Goal: Transaction & Acquisition: Purchase product/service

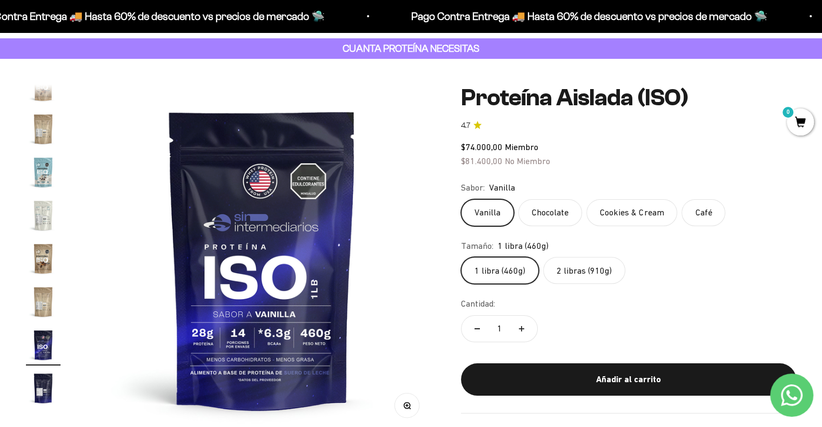
click at [588, 270] on label "2 libras (910g)" at bounding box center [584, 270] width 82 height 27
click at [461, 257] on input "2 libras (910g)" at bounding box center [460, 257] width 1 height 1
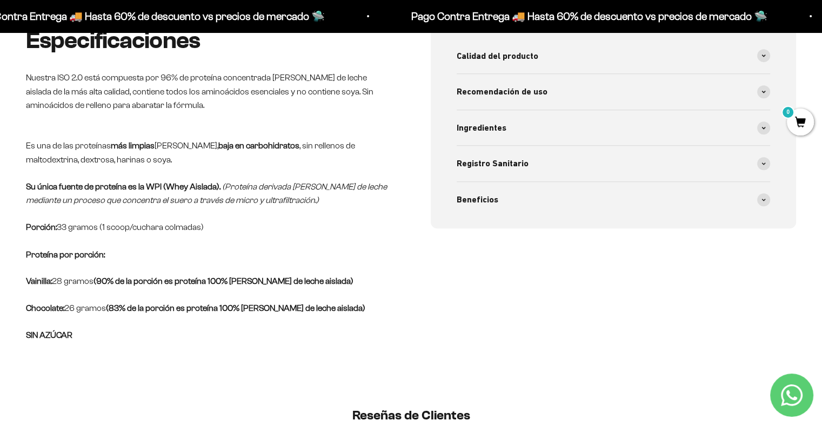
scroll to position [540, 0]
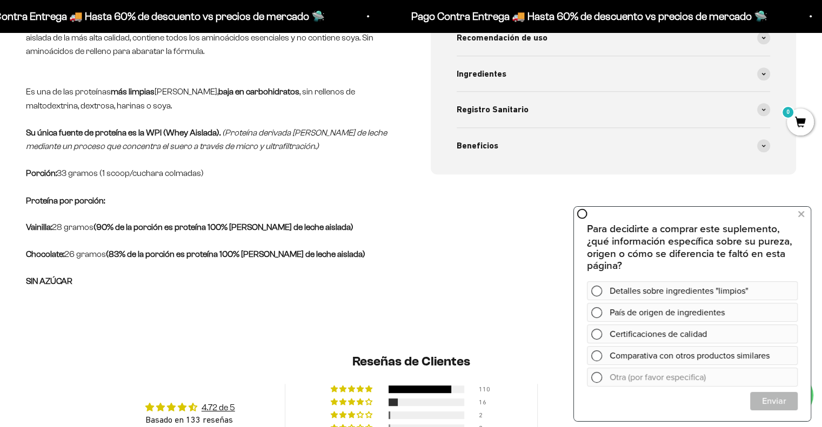
click at [328, 315] on div "Especificaciones Nuestra ISO 2.0 está compuesta por 96% de proteína concentrada…" at bounding box center [411, 157] width 822 height 367
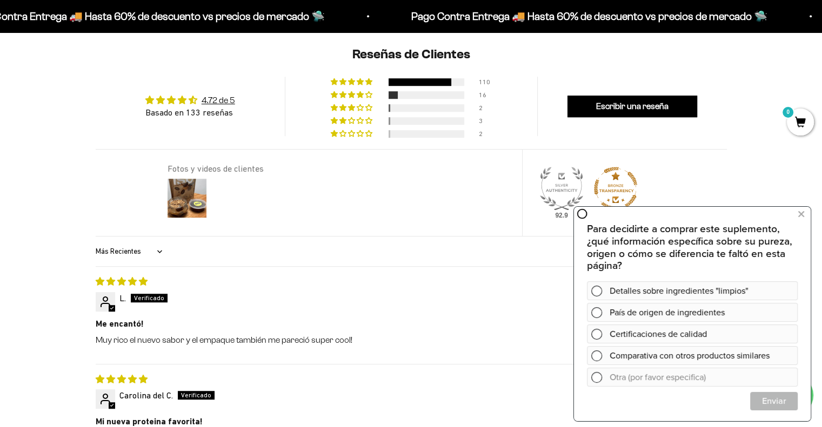
scroll to position [864, 0]
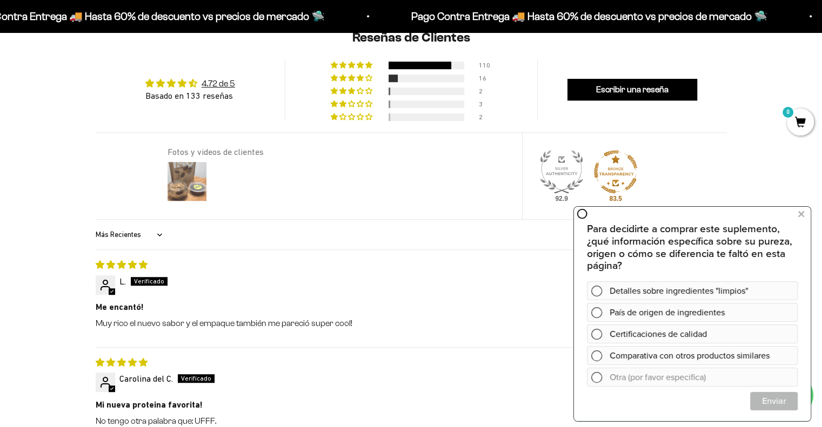
click at [187, 182] on img at bounding box center [186, 181] width 43 height 43
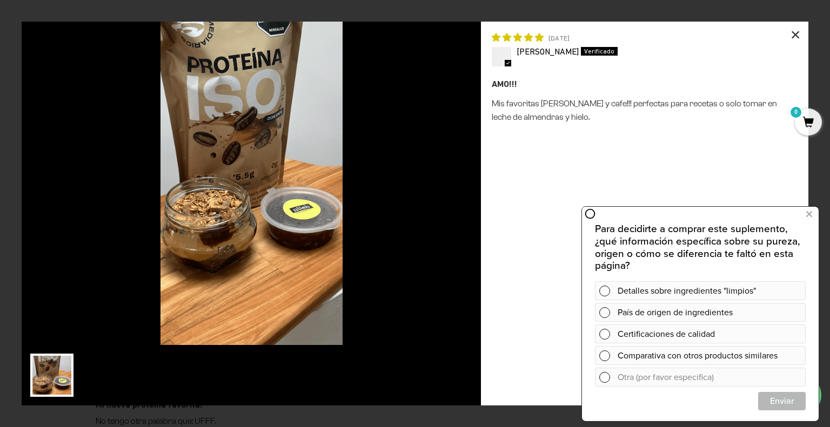
click at [799, 33] on div "×" at bounding box center [795, 35] width 26 height 26
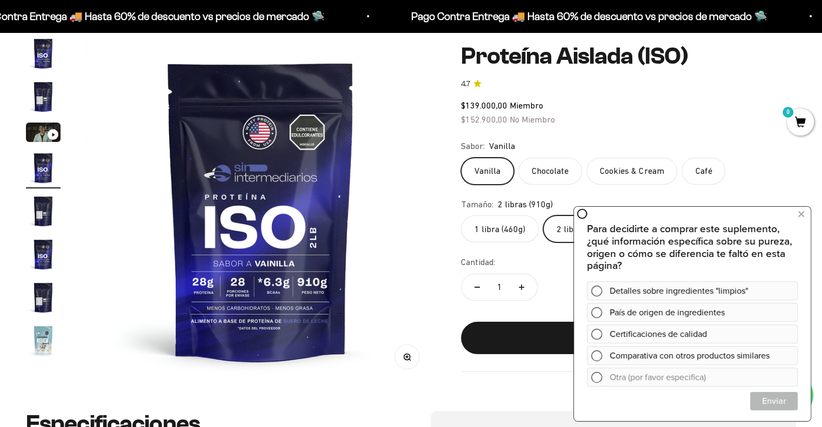
scroll to position [108, 0]
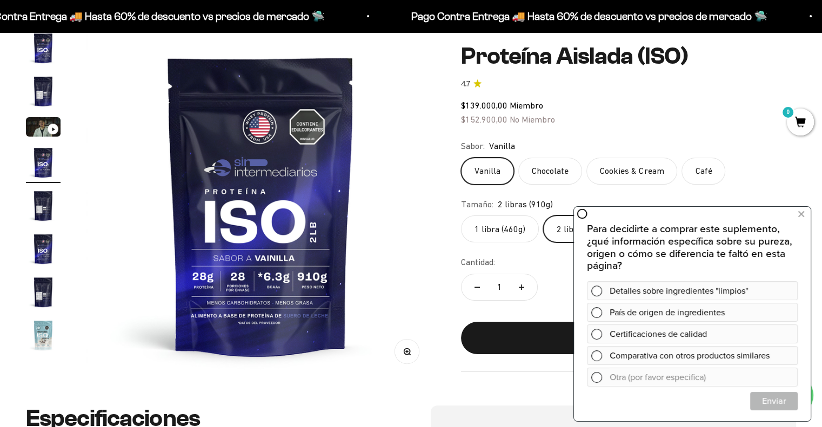
click at [552, 172] on label "Chocolate" at bounding box center [550, 171] width 64 height 27
click at [461, 158] on input "Chocolate" at bounding box center [460, 157] width 1 height 1
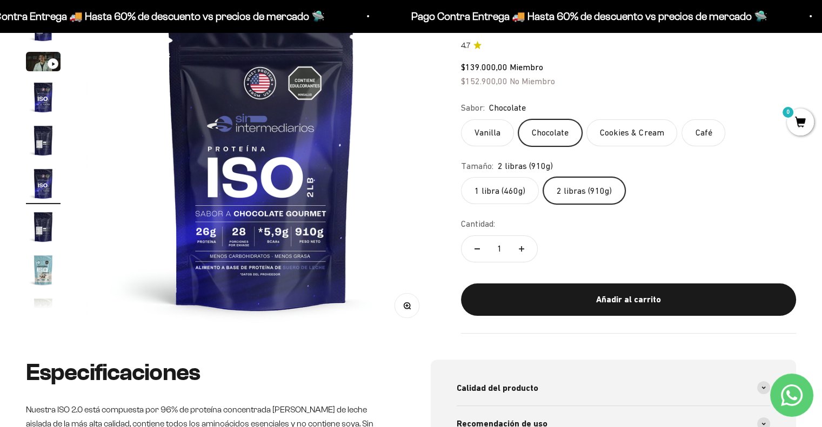
scroll to position [216, 0]
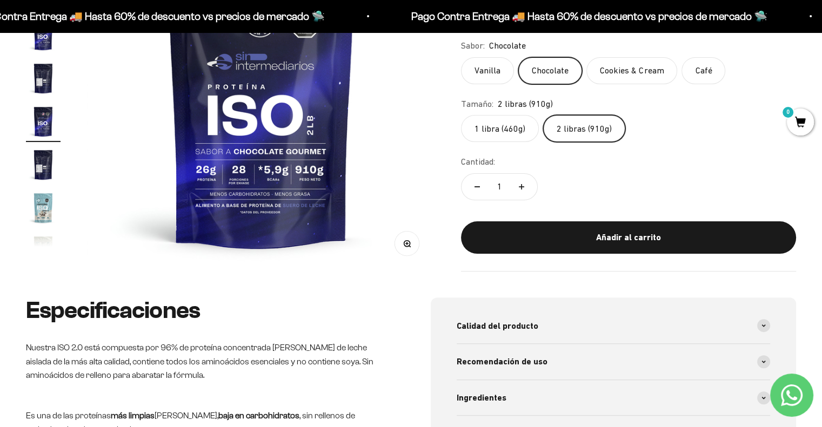
click at [50, 245] on img "Ir al artículo 9" at bounding box center [43, 251] width 35 height 35
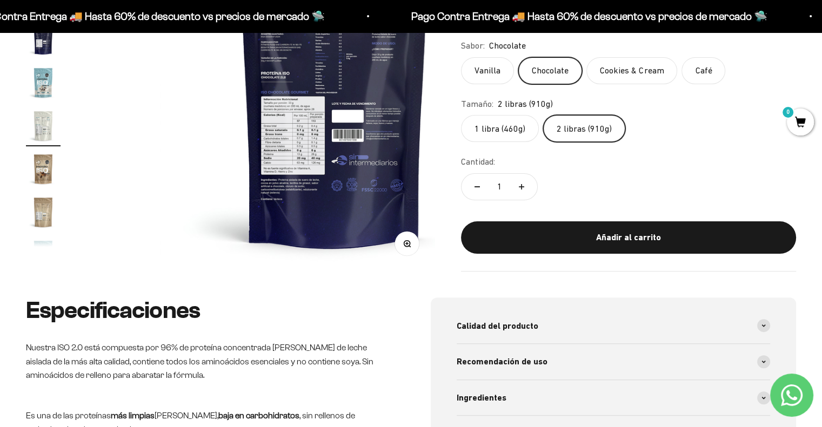
scroll to position [149, 0]
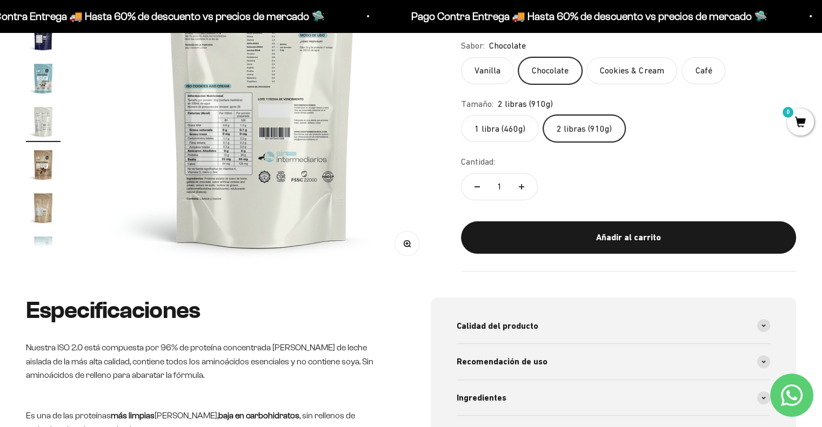
click at [216, 183] on img at bounding box center [262, 97] width 348 height 348
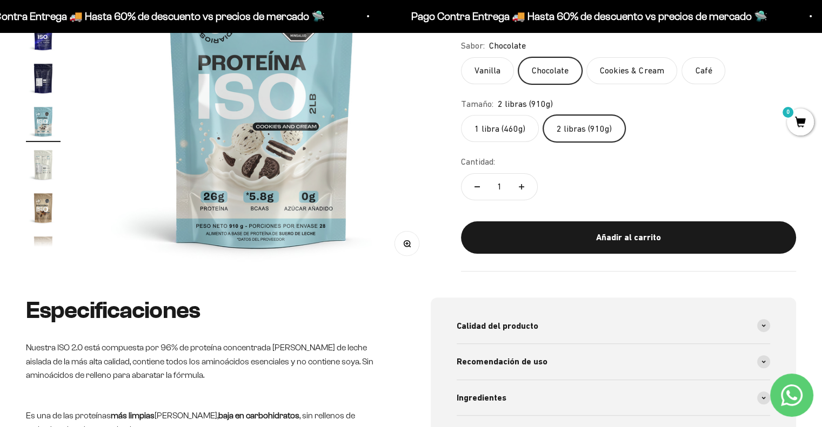
click at [344, 177] on img at bounding box center [261, 97] width 348 height 348
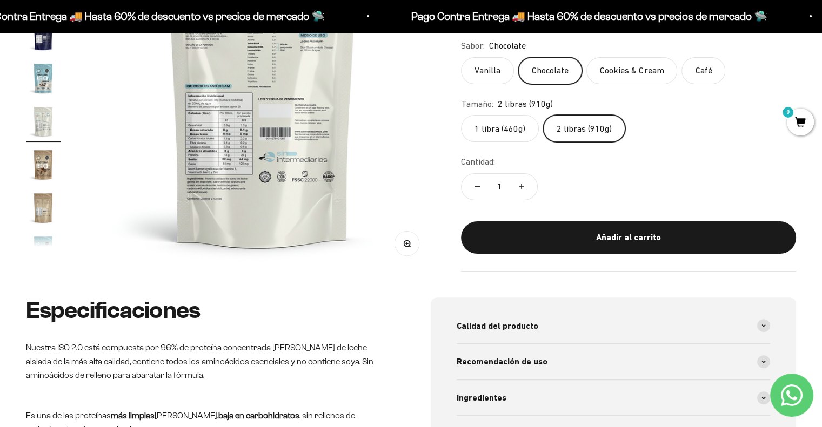
scroll to position [0, 0]
click at [412, 244] on button "Zoom" at bounding box center [407, 243] width 24 height 24
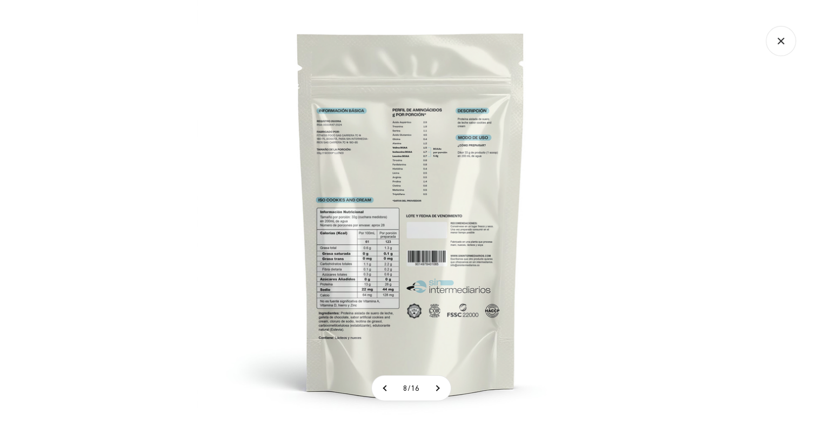
click at [338, 325] on img at bounding box center [410, 213] width 427 height 427
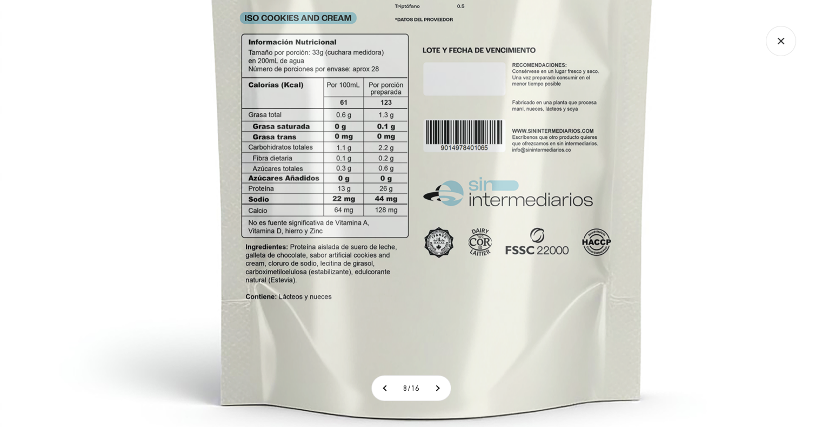
click at [733, 269] on img at bounding box center [432, 45] width 864 height 864
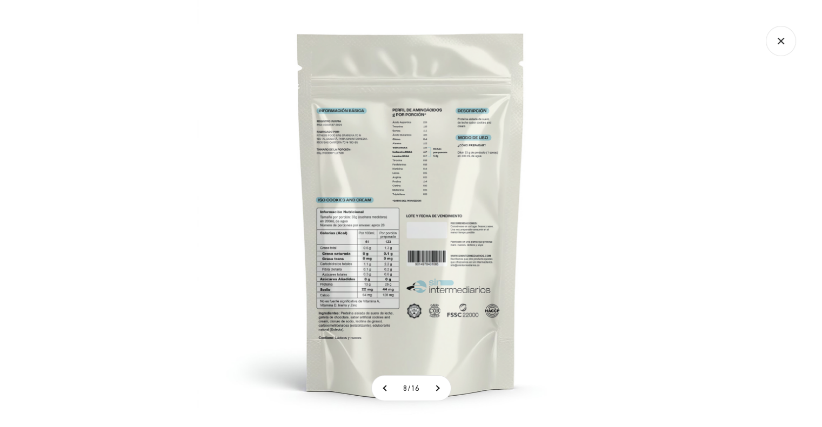
click at [679, 236] on div at bounding box center [411, 213] width 822 height 427
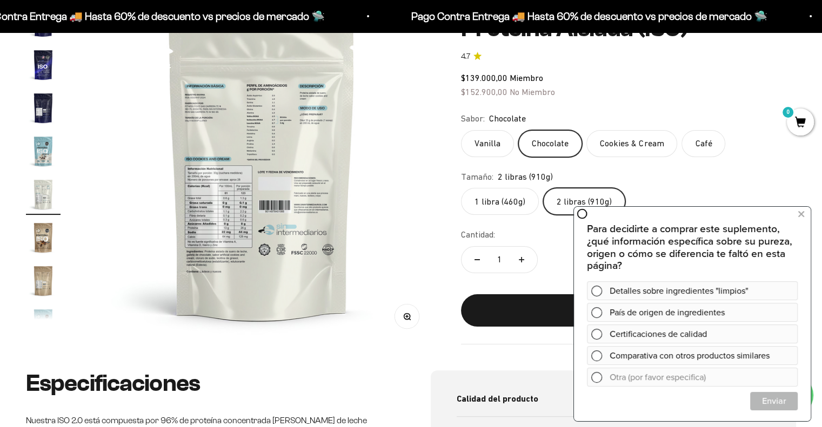
scroll to position [162, 0]
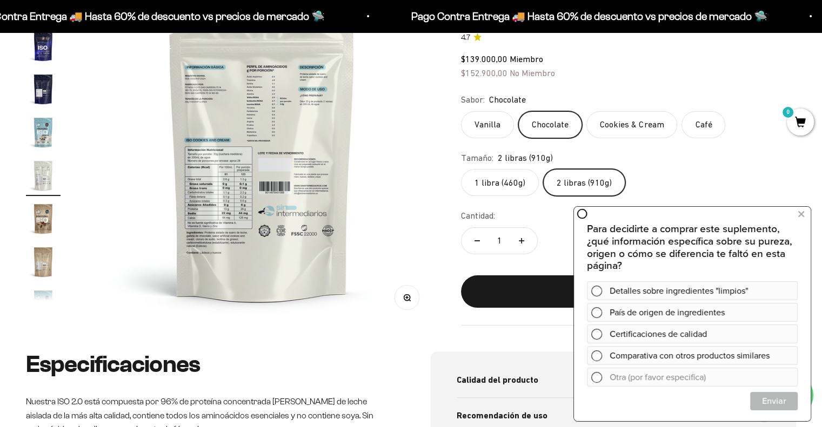
click at [638, 128] on label "Cookies & Cream" at bounding box center [631, 124] width 91 height 27
click at [461, 111] on input "Cookies & Cream" at bounding box center [460, 111] width 1 height 1
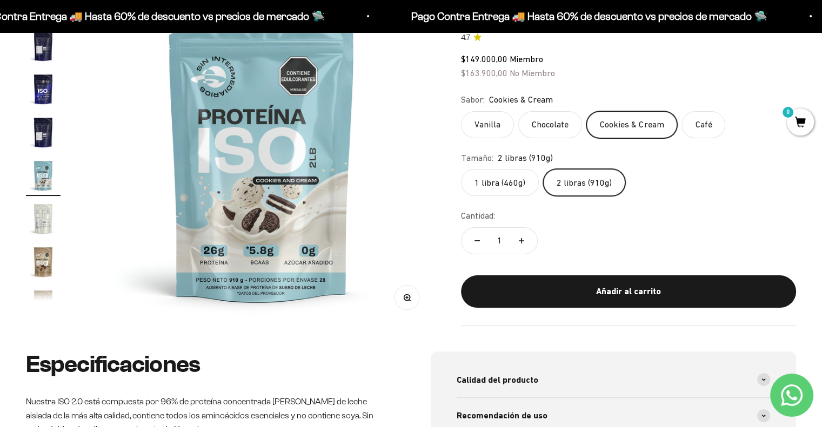
click at [557, 131] on label "Chocolate" at bounding box center [550, 124] width 64 height 27
click at [461, 111] on input "Chocolate" at bounding box center [460, 111] width 1 height 1
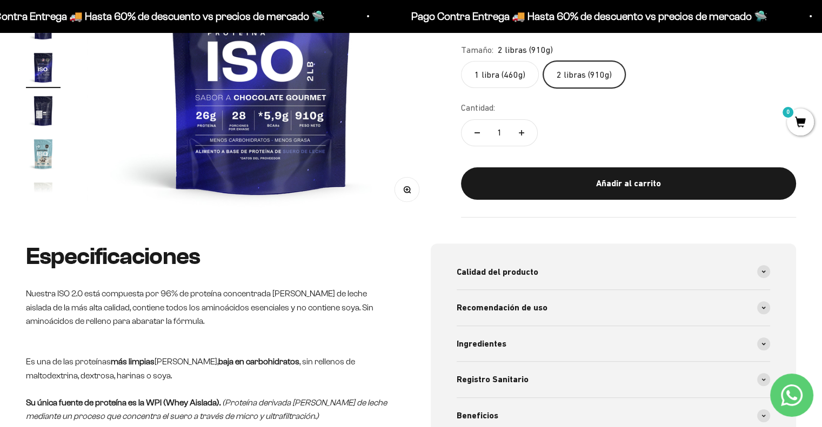
scroll to position [324, 0]
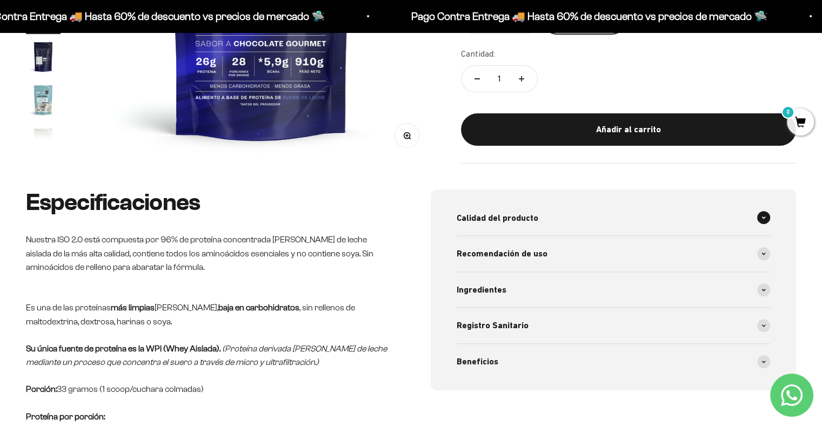
click at [549, 214] on div "Calidad del producto" at bounding box center [614, 218] width 314 height 36
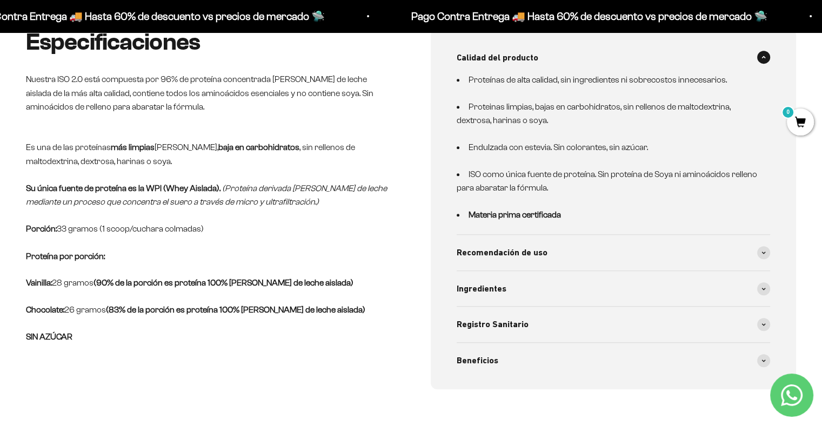
scroll to position [486, 0]
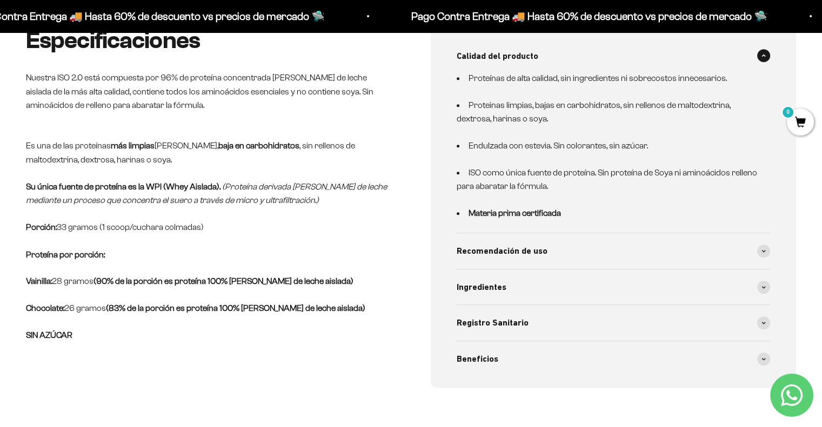
click at [572, 251] on div "Recomendación de uso" at bounding box center [614, 251] width 314 height 36
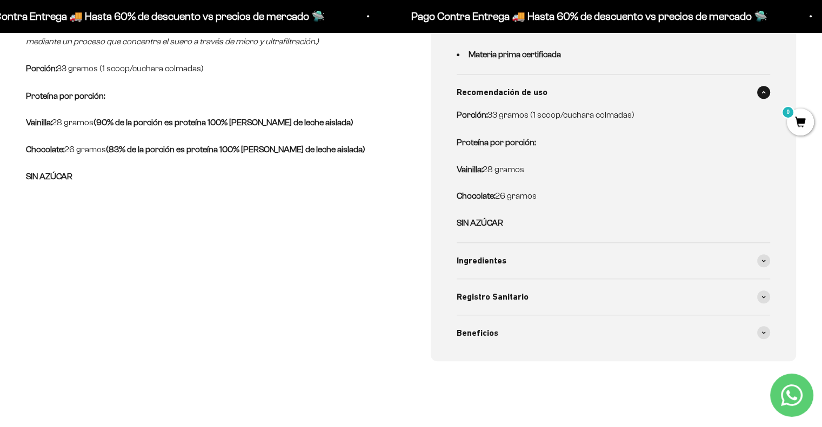
scroll to position [702, 0]
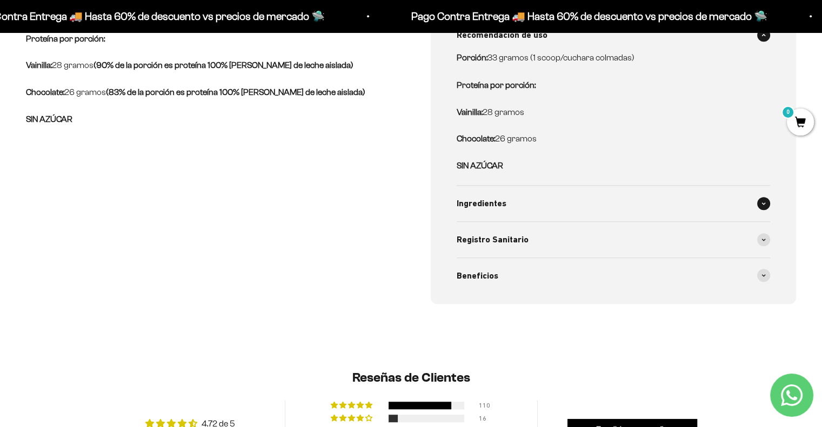
click at [568, 189] on div "Ingredientes" at bounding box center [614, 204] width 314 height 36
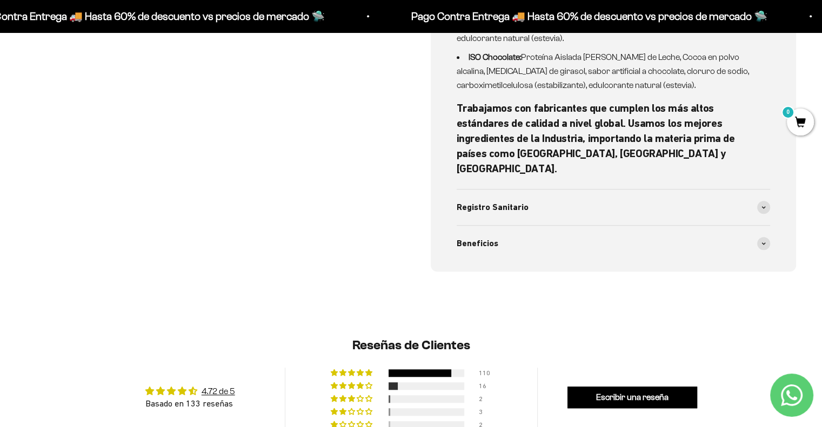
scroll to position [918, 0]
click at [568, 191] on div "Registro Sanitario" at bounding box center [614, 207] width 314 height 36
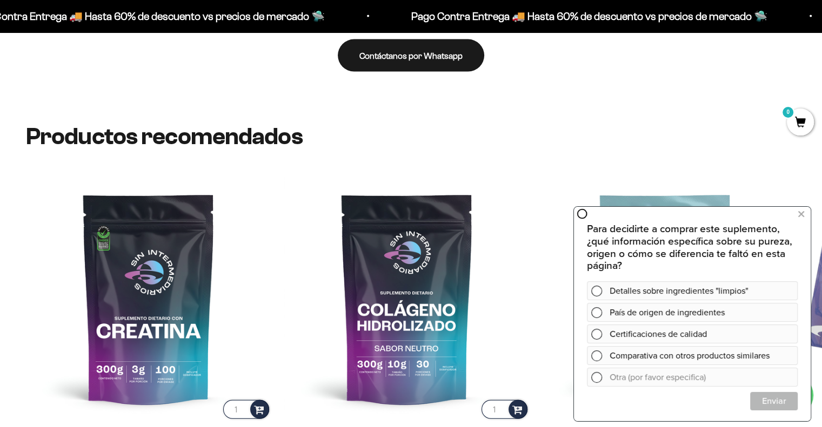
scroll to position [2269, 0]
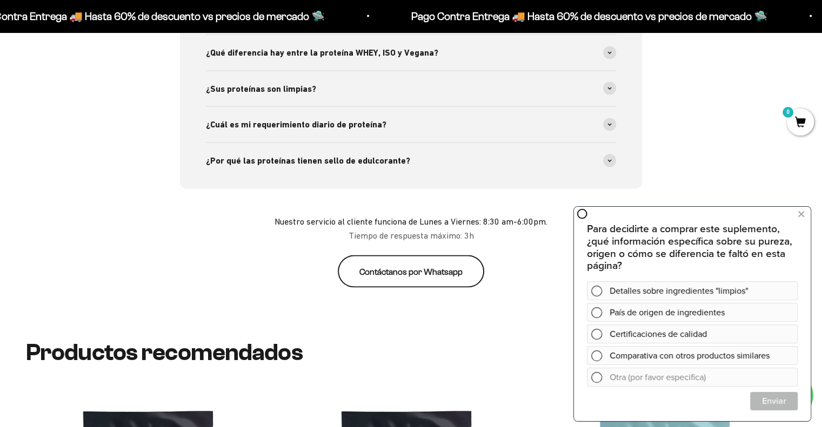
click at [410, 256] on link "Contáctanos por Whatsapp" at bounding box center [411, 272] width 146 height 32
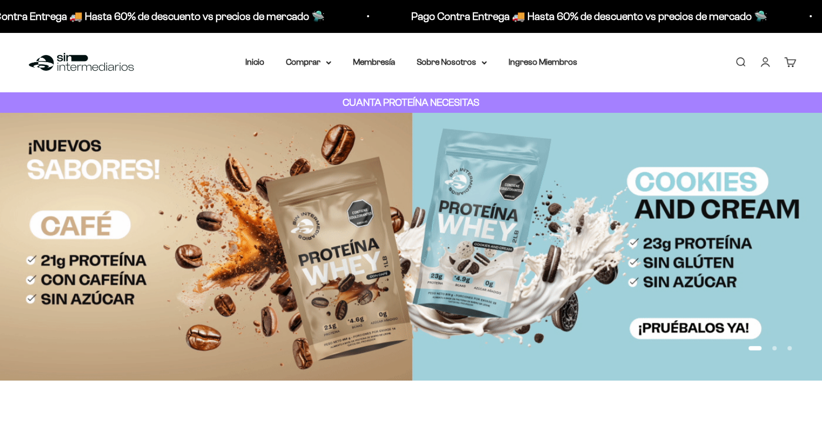
click at [333, 59] on nav "Inicio Comprar Proteínas Ver Todos Whey Iso Vegan" at bounding box center [411, 62] width 332 height 14
click at [328, 62] on icon at bounding box center [328, 63] width 5 height 4
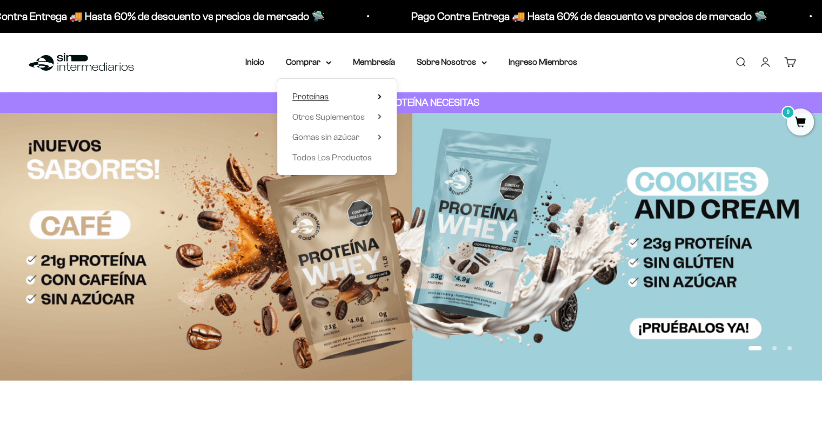
click at [325, 92] on span "Proteínas" at bounding box center [310, 96] width 36 height 9
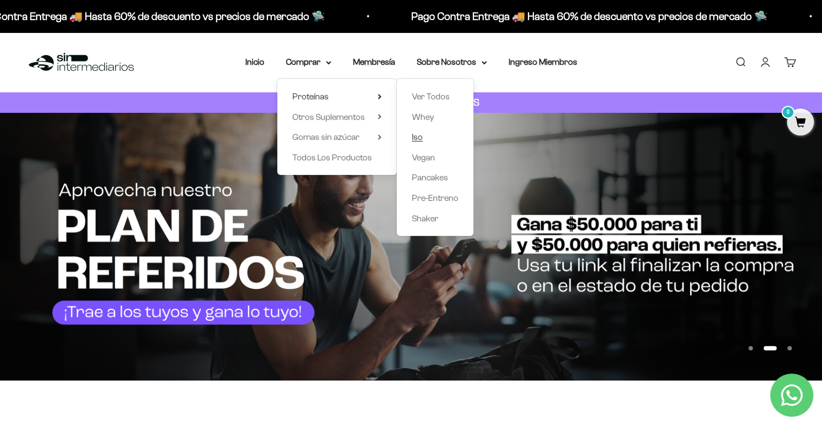
click at [424, 136] on link "Iso" at bounding box center [435, 137] width 46 height 14
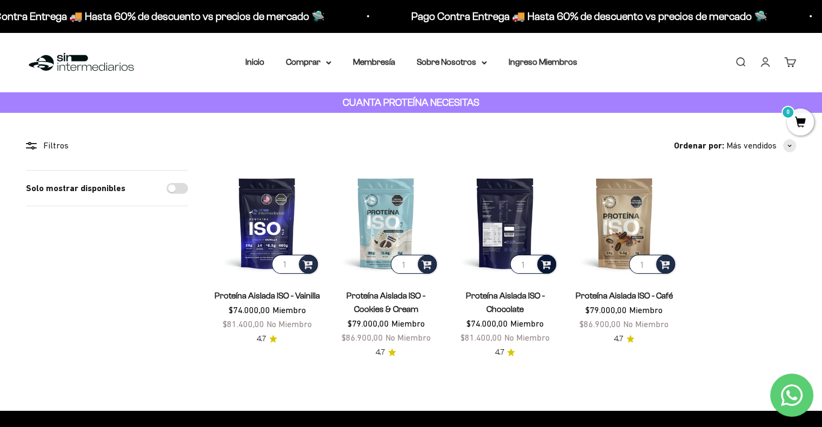
click at [545, 263] on span at bounding box center [546, 264] width 10 height 12
click at [511, 250] on span "Chocolate / 2 libras (910g)" at bounding box center [505, 248] width 77 height 8
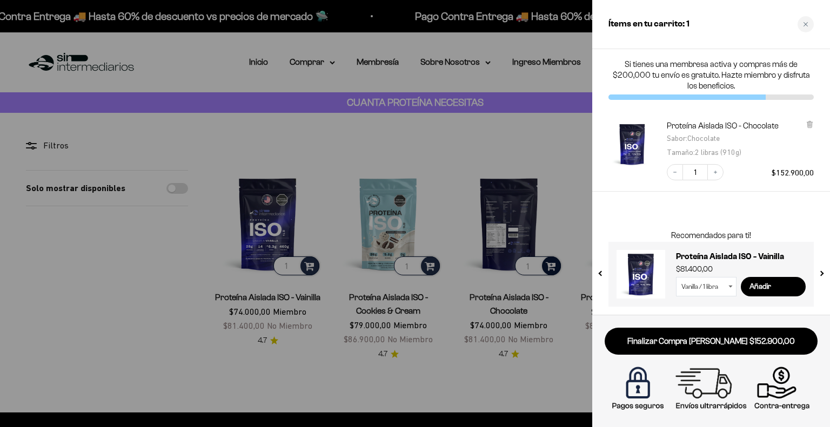
click at [720, 336] on link "Finalizar Compra [PERSON_NAME] $152.900,00" at bounding box center [711, 342] width 213 height 28
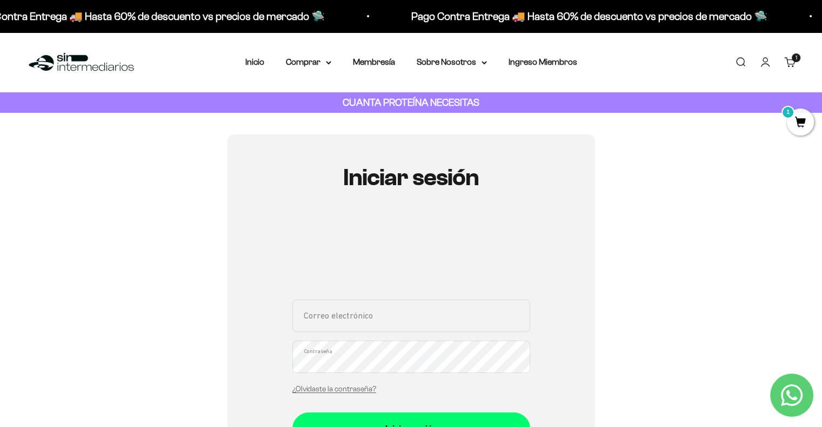
scroll to position [108, 0]
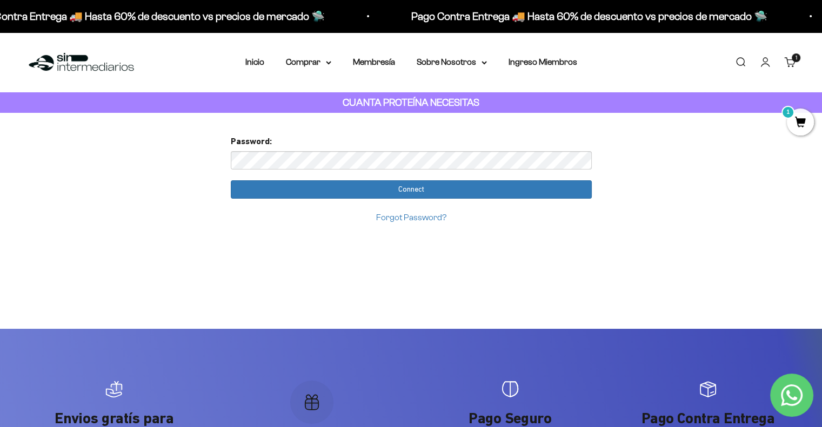
click at [311, 144] on div "Password:" at bounding box center [411, 152] width 361 height 35
click at [759, 59] on link "Iniciar sesión" at bounding box center [765, 62] width 12 height 12
click at [768, 65] on link "Iniciar sesión" at bounding box center [765, 62] width 12 height 12
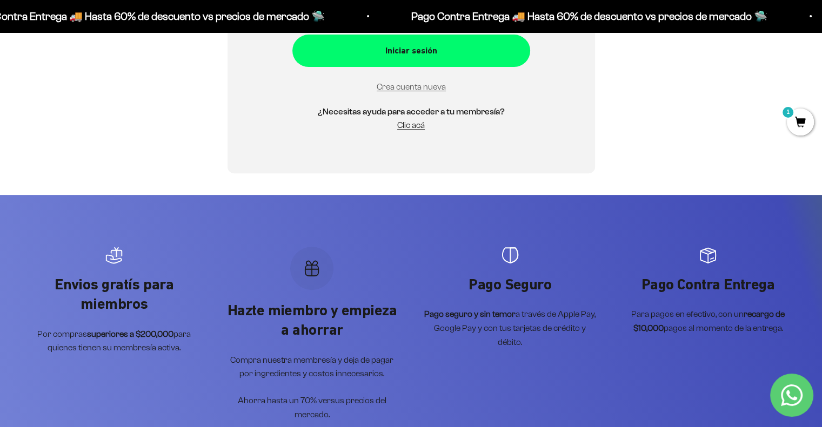
scroll to position [108, 0]
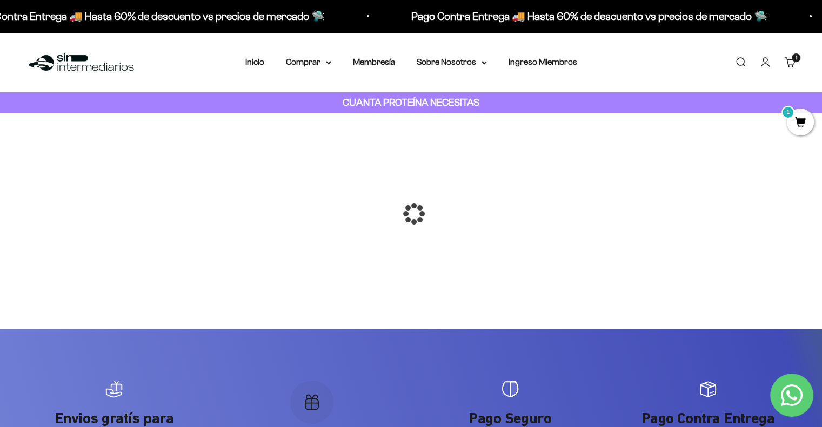
scroll to position [216, 0]
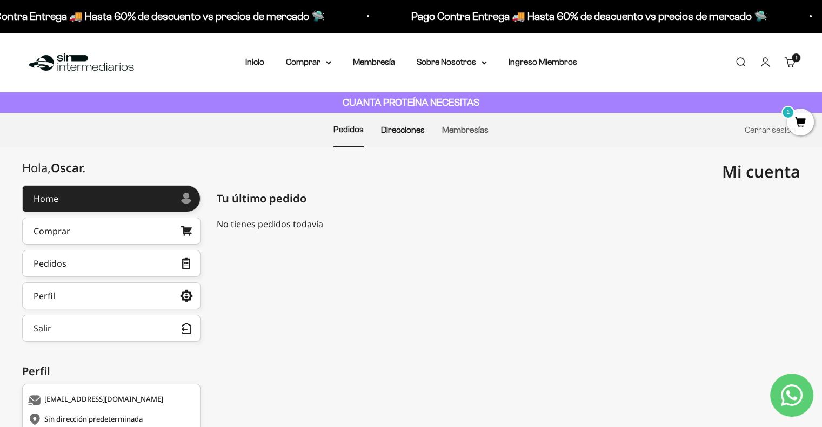
click at [402, 131] on link "Direcciones" at bounding box center [403, 129] width 44 height 9
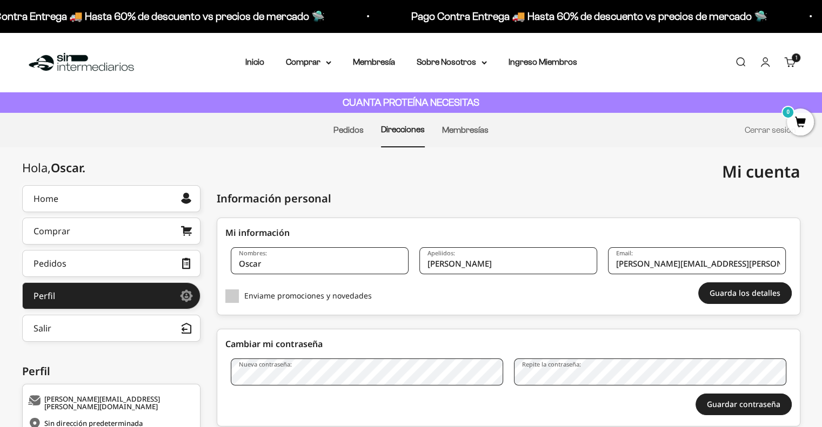
scroll to position [162, 0]
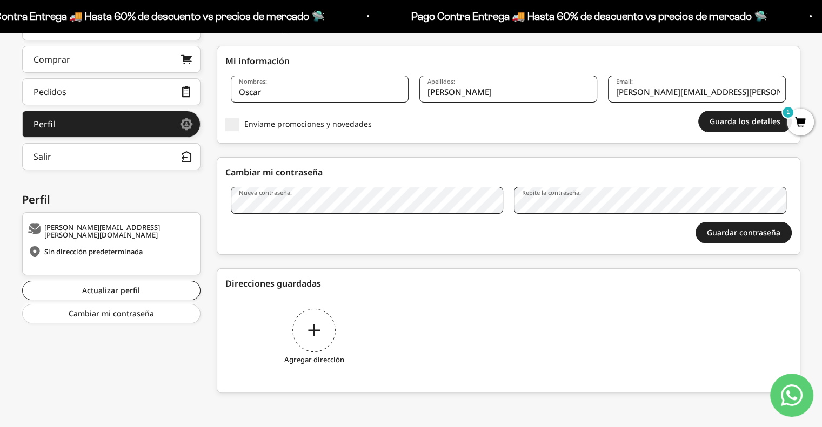
click at [302, 321] on div "Agregar dirección" at bounding box center [314, 338] width 178 height 81
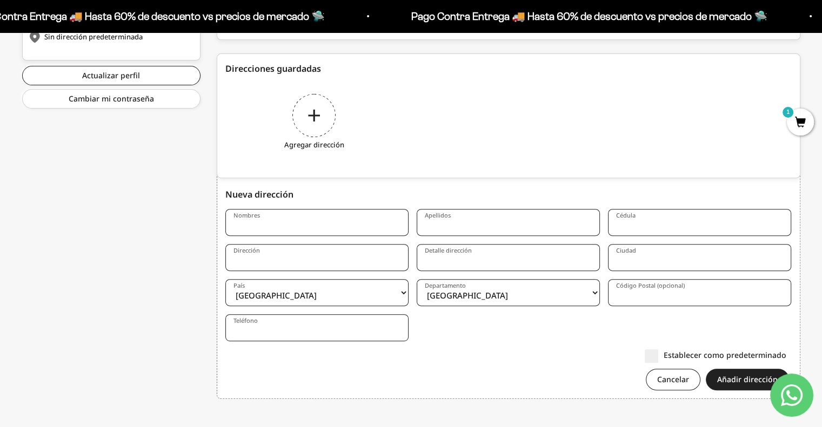
scroll to position [393, 0]
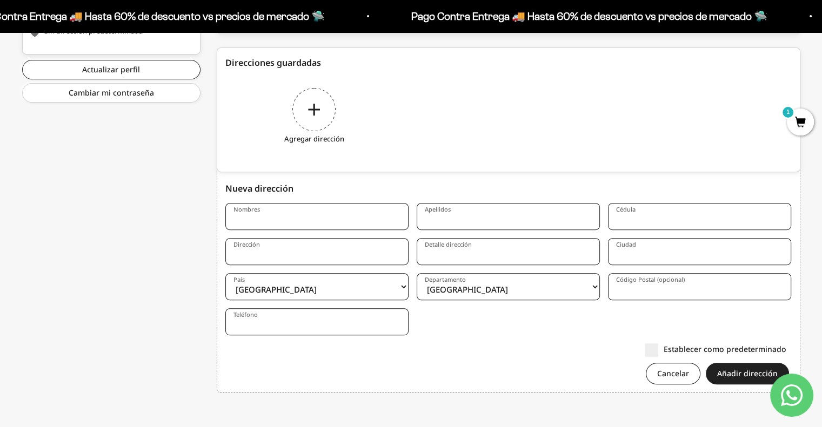
click at [296, 212] on input "Nombres" at bounding box center [316, 216] width 183 height 27
type input "Oscar Fernando"
type input "Romero Villanueva"
type input "Carrera 68b #78-29 interior 1 apto 201"
type input "Unidad 34 barrio metrópolis"
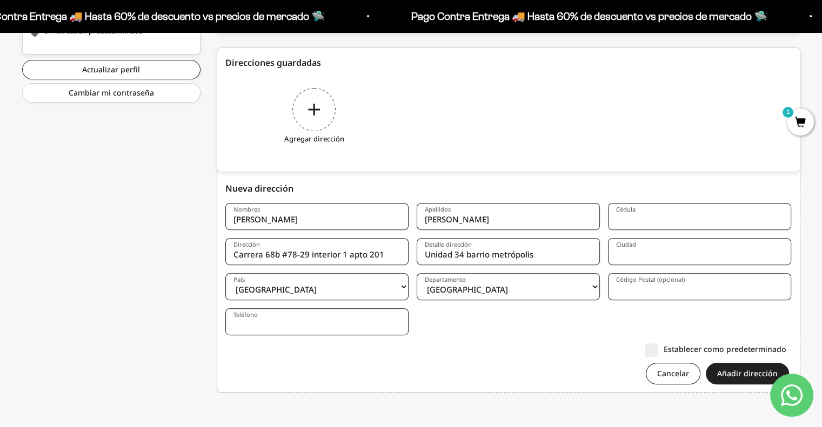
type input "Bogotá"
select select "Bogotá, D.C."
type input "111211"
type input "3133316973"
click at [650, 351] on label "Establecer como predeterminado" at bounding box center [716, 349] width 142 height 11
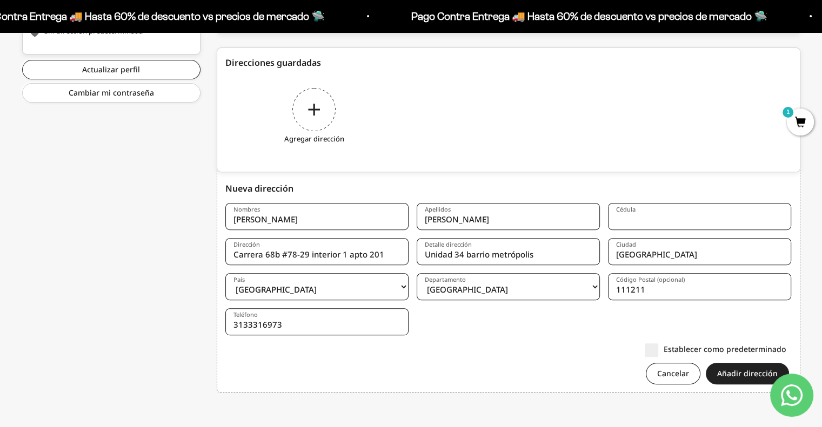
click at [786, 349] on input "Establecer como predeterminado" at bounding box center [786, 349] width 0 height 0
click at [726, 372] on button "Añadir dirección" at bounding box center [747, 374] width 83 height 22
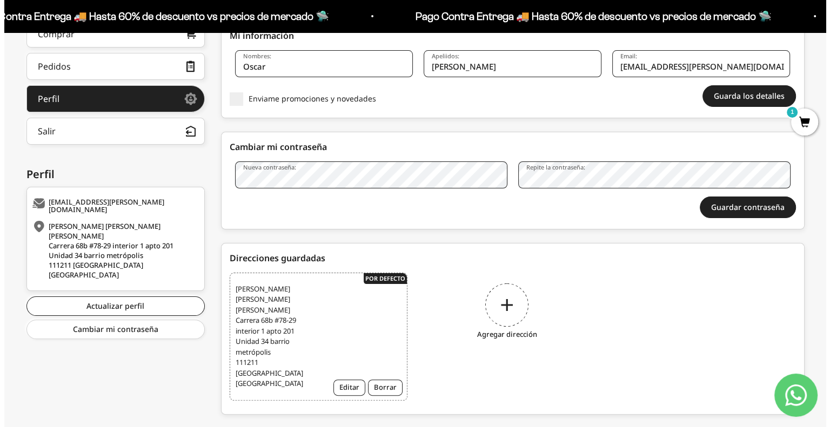
scroll to position [35, 0]
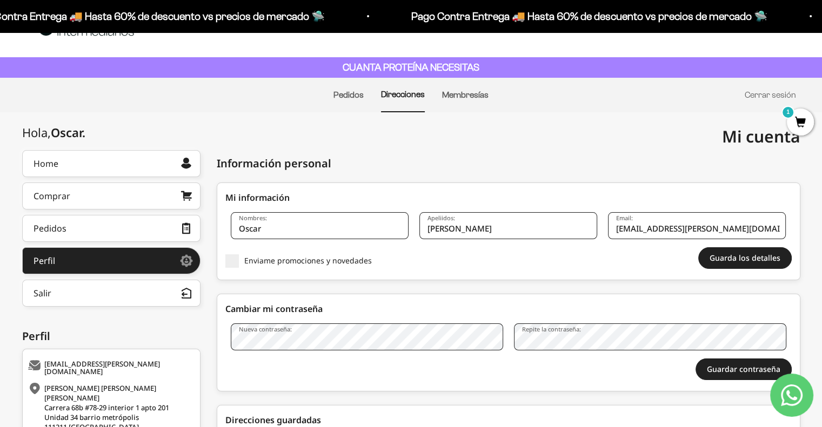
click at [794, 127] on span "1" at bounding box center [800, 122] width 27 height 27
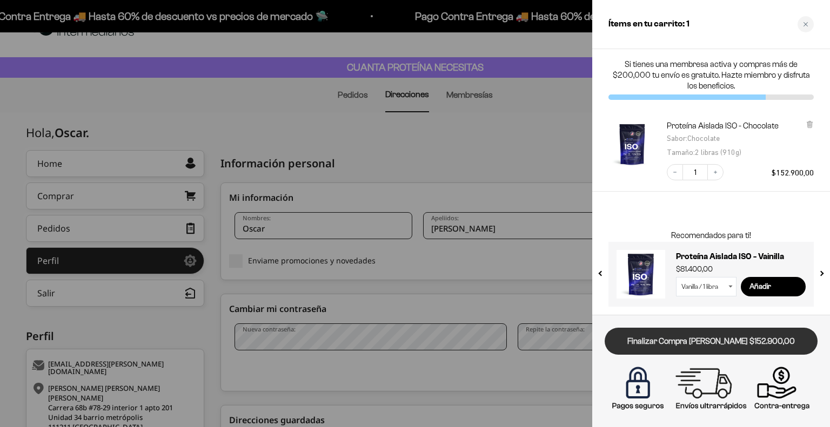
click at [710, 335] on link "Finalizar Compra [PERSON_NAME] $152.900,00" at bounding box center [711, 342] width 213 height 28
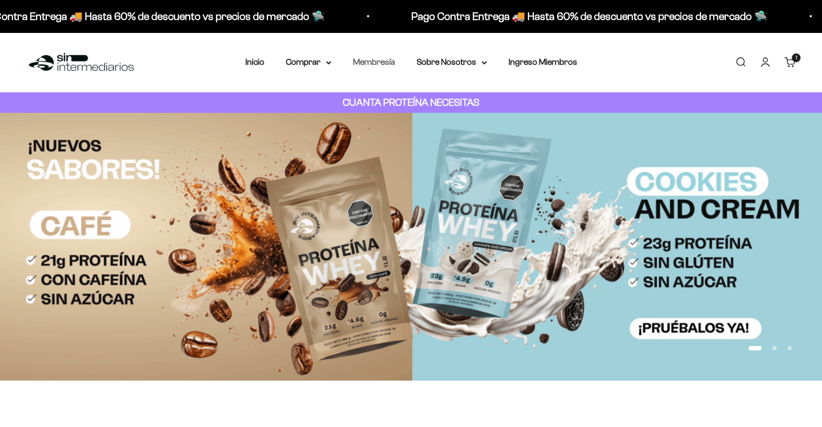
click at [357, 58] on link "Membresía" at bounding box center [374, 61] width 42 height 9
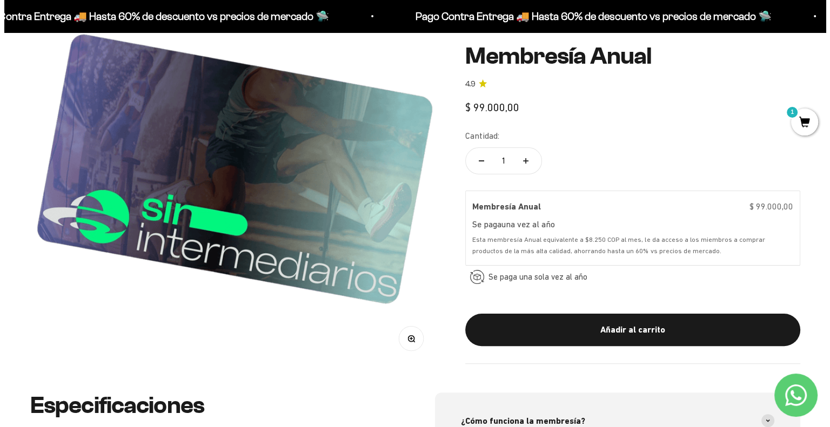
scroll to position [270, 0]
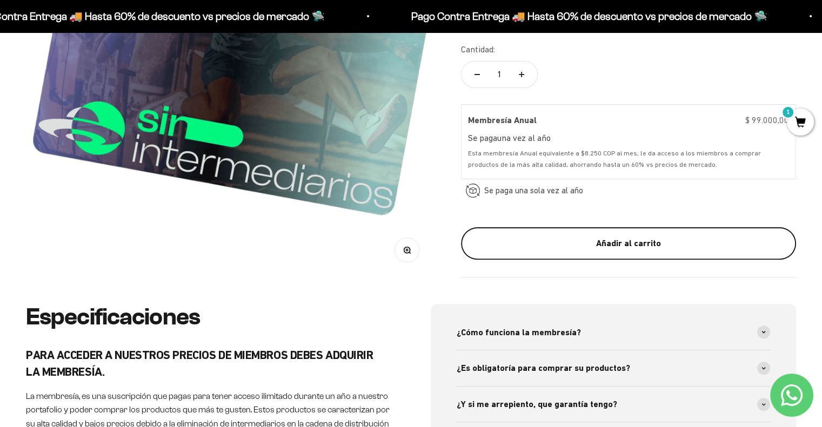
click at [548, 245] on div "Añadir al carrito" at bounding box center [628, 244] width 292 height 14
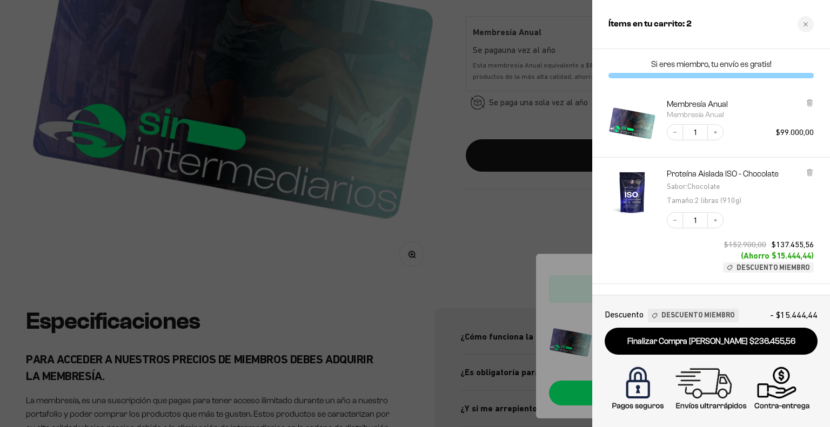
click at [707, 337] on link "Finalizar Compra [PERSON_NAME] $236.455,56" at bounding box center [711, 342] width 213 height 28
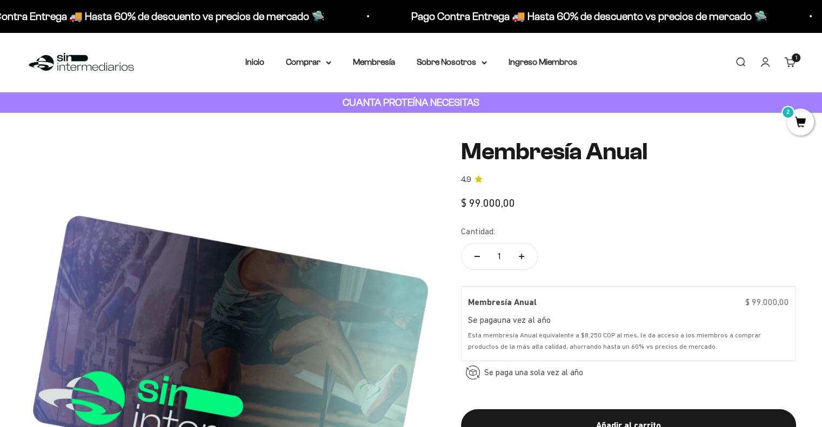
click at [795, 62] on link "Carrito 1 artículo 1" at bounding box center [790, 62] width 12 height 12
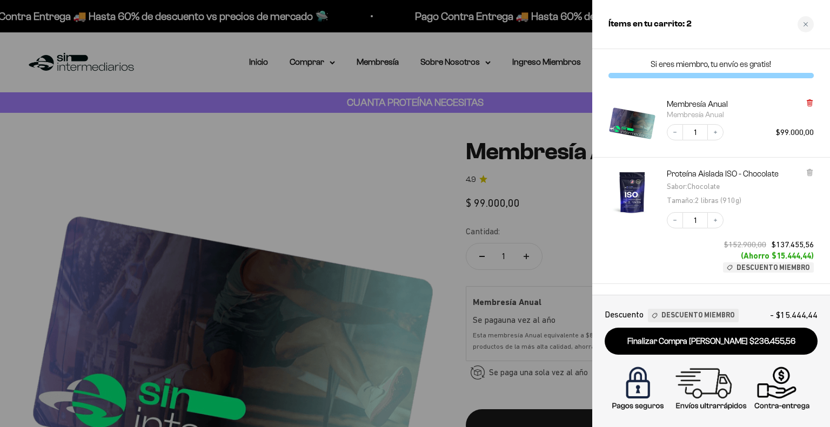
click at [808, 103] on icon at bounding box center [809, 102] width 4 height 5
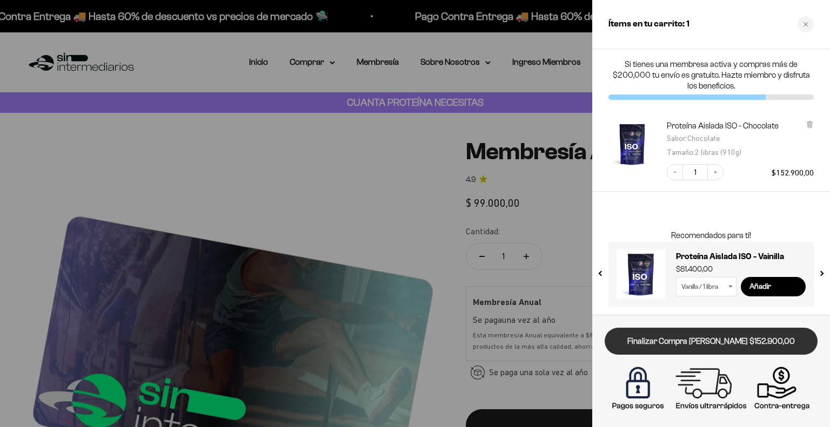
click at [728, 340] on link "Finalizar Compra Segura $152.900,00" at bounding box center [711, 342] width 213 height 28
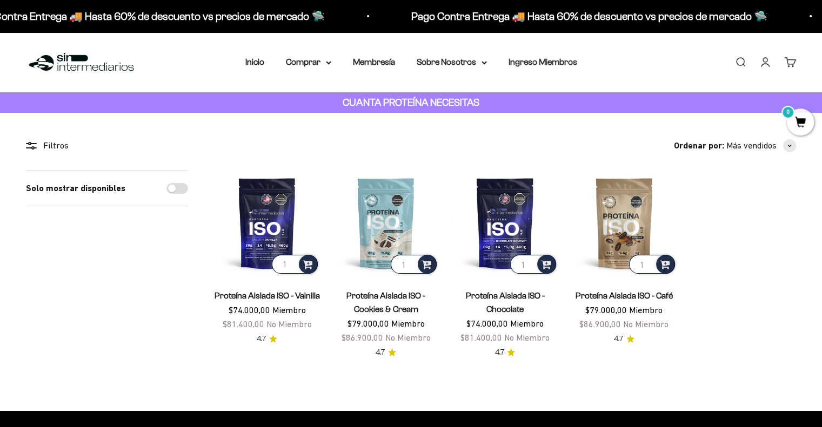
click at [373, 378] on section "Filtros Ordenar por Características Más vendidos Alfabéticamente, A-Z Alfabétic…" at bounding box center [411, 262] width 822 height 298
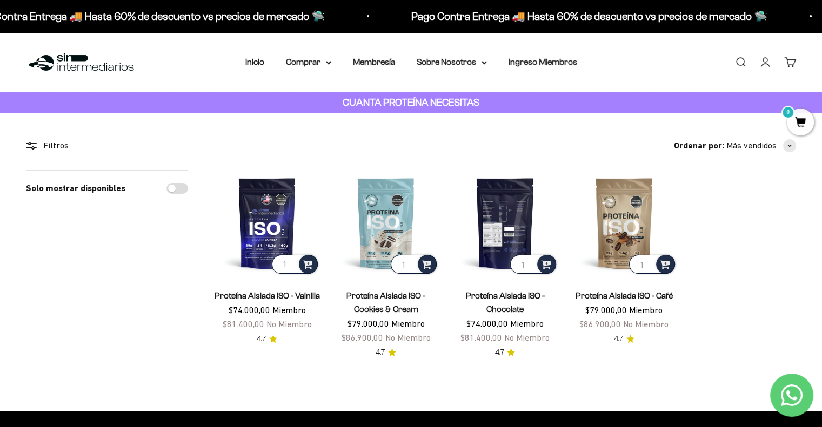
click at [510, 224] on img at bounding box center [505, 223] width 106 height 106
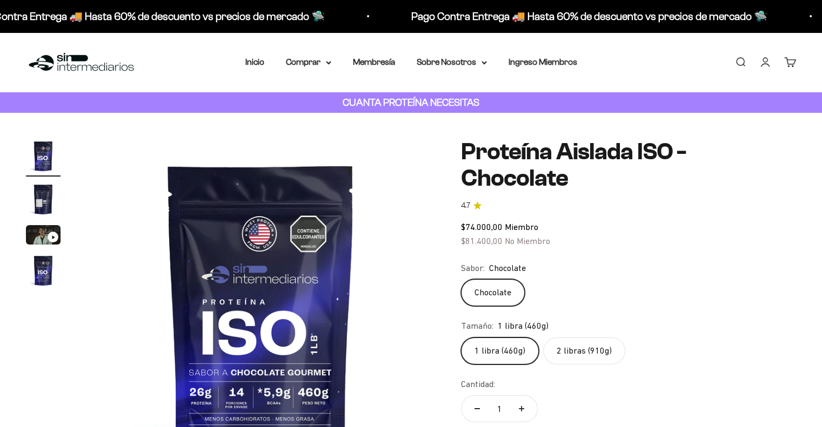
click at [43, 202] on img "Ir al artículo 2" at bounding box center [43, 199] width 35 height 35
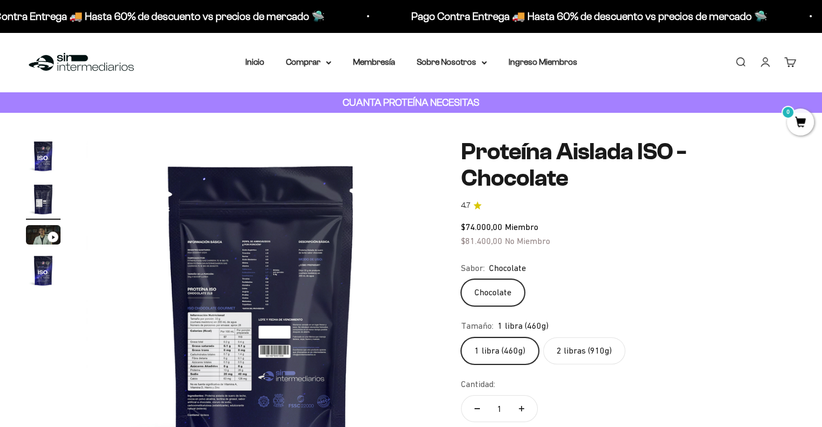
click at [216, 346] on img at bounding box center [260, 313] width 348 height 348
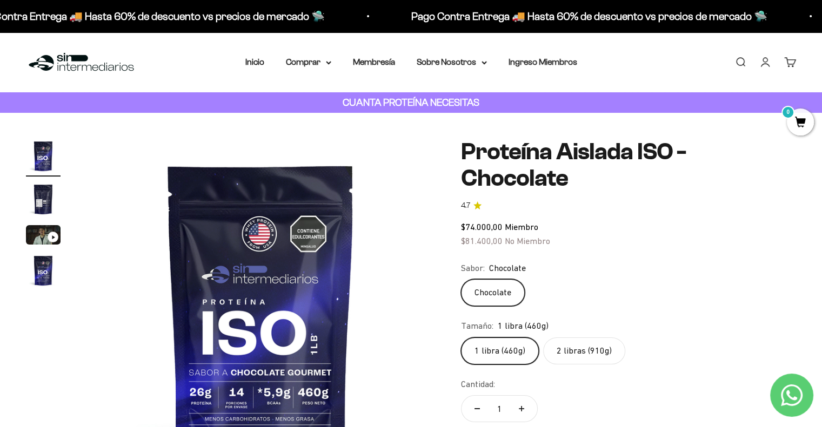
click at [36, 192] on img "Ir al artículo 2" at bounding box center [43, 199] width 35 height 35
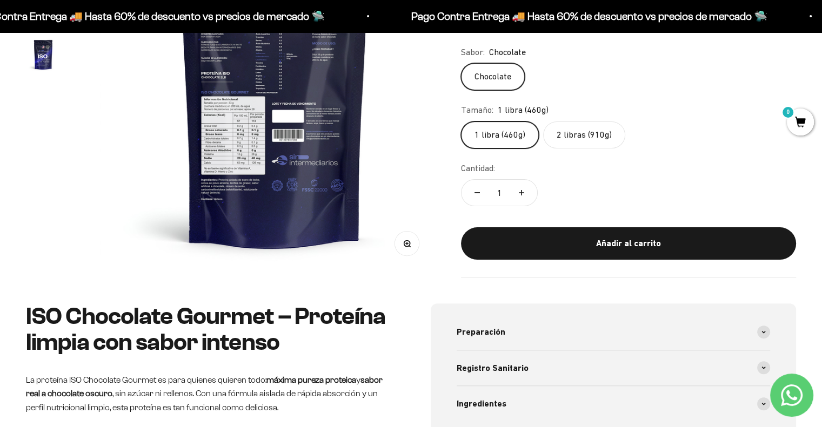
scroll to position [0, 361]
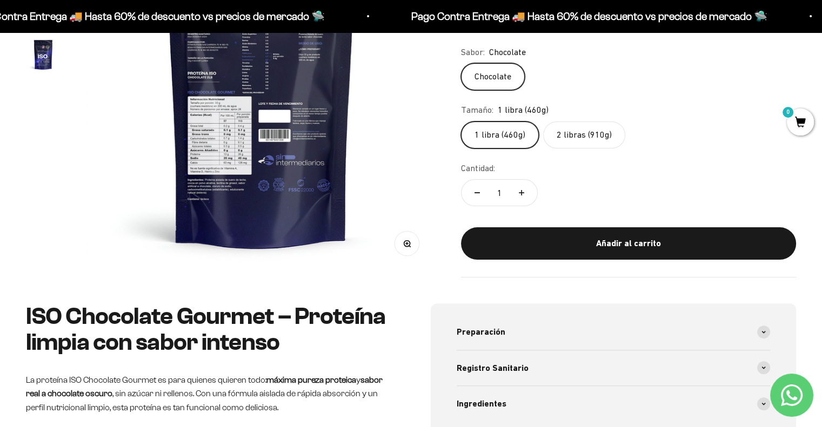
click at [419, 248] on div "Zoom" at bounding box center [407, 243] width 24 height 24
click at [406, 245] on icon "button" at bounding box center [408, 244] width 8 height 8
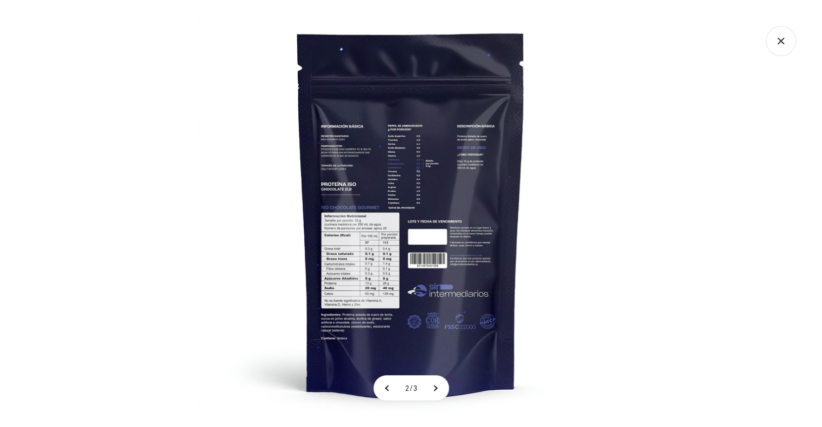
click at [363, 271] on img at bounding box center [410, 213] width 427 height 427
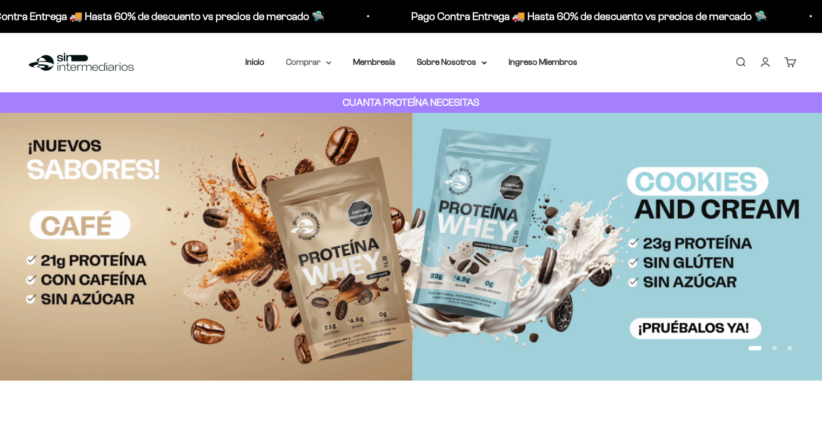
click at [322, 63] on summary "Comprar" at bounding box center [308, 62] width 45 height 14
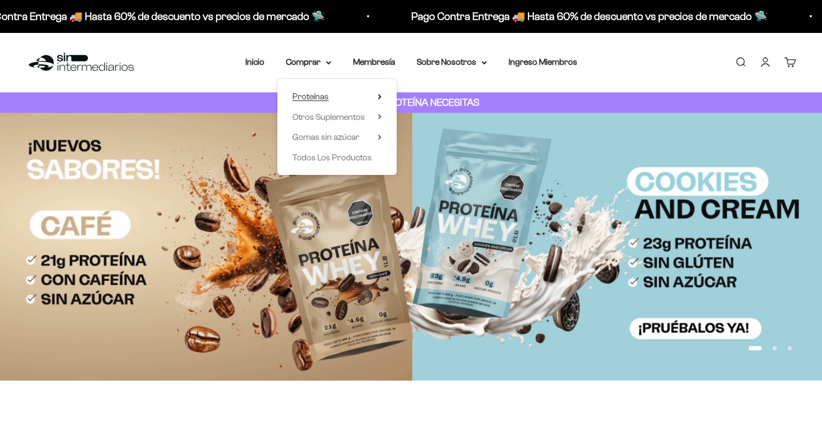
click at [333, 94] on summary "Proteínas" at bounding box center [336, 97] width 89 height 14
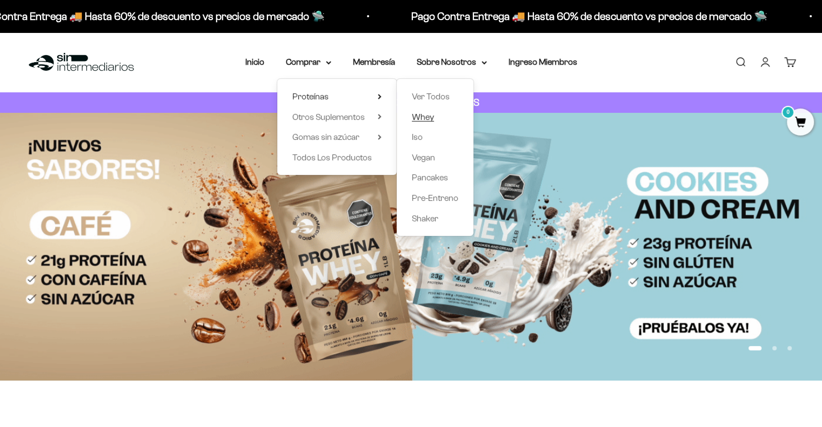
click at [436, 120] on link "Whey" at bounding box center [435, 117] width 46 height 14
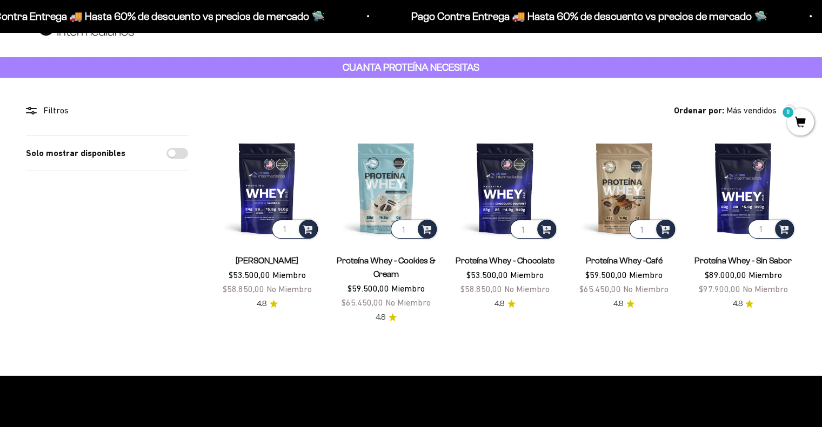
scroll to position [54, 0]
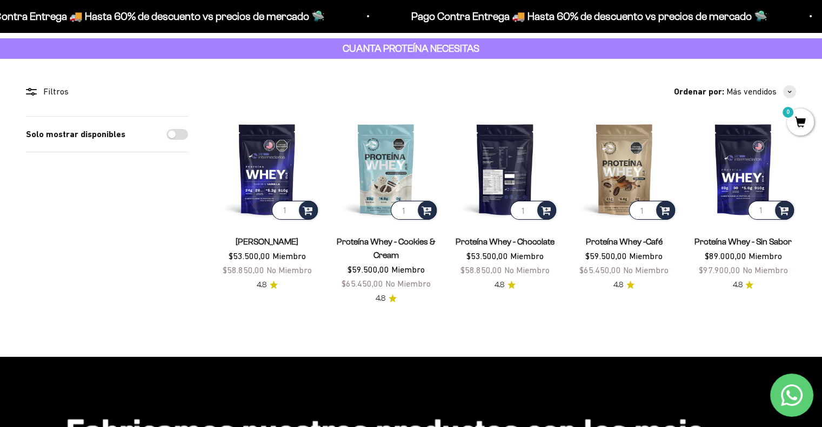
click at [507, 151] on img at bounding box center [505, 169] width 106 height 106
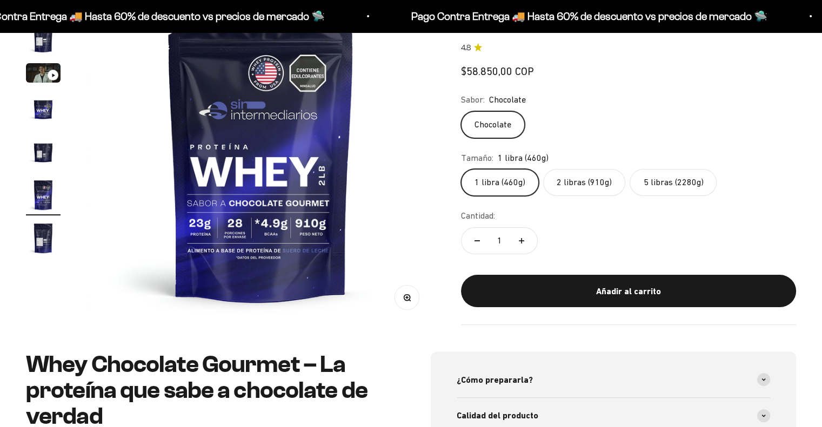
scroll to position [0, 1808]
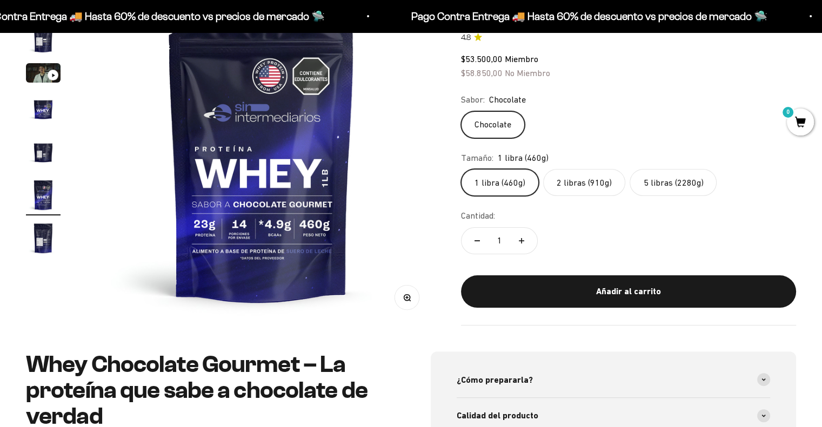
click at [44, 156] on img "Ir al artículo 5" at bounding box center [43, 152] width 35 height 35
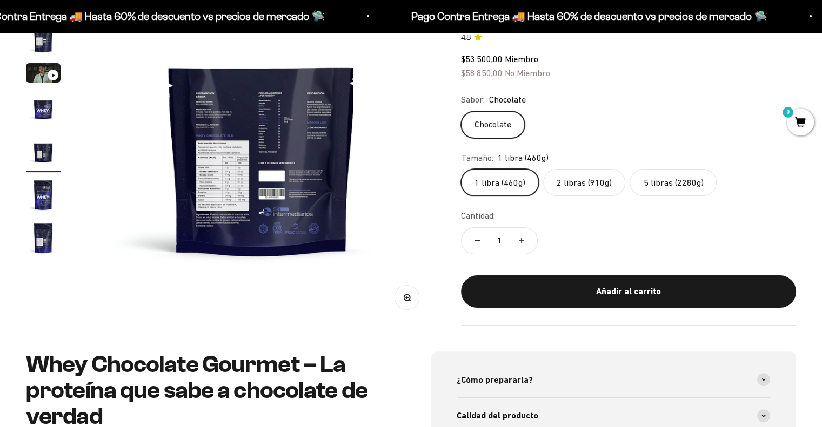
click at [219, 216] on img at bounding box center [261, 151] width 348 height 348
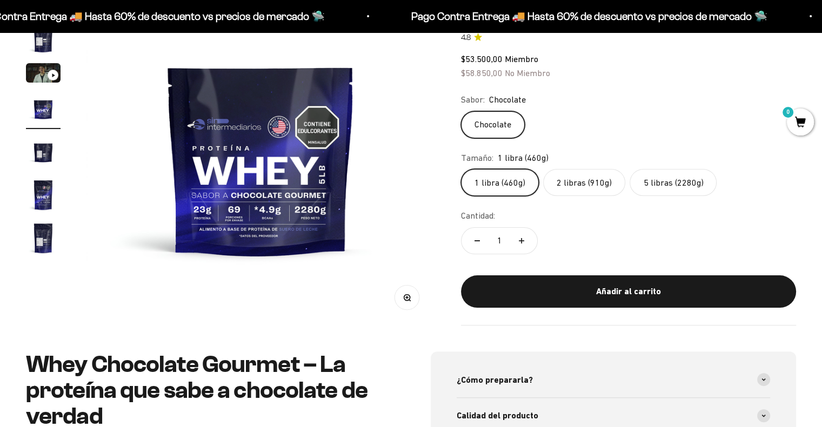
scroll to position [0, 1085]
click at [43, 149] on img "Ir al artículo 5" at bounding box center [43, 152] width 35 height 35
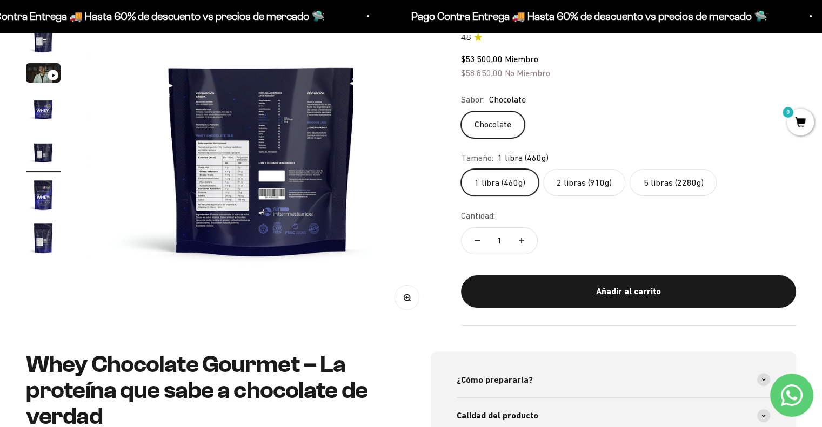
scroll to position [0, 0]
click at [413, 308] on div "Zoom" at bounding box center [407, 297] width 24 height 24
click at [408, 297] on icon "button" at bounding box center [408, 298] width 8 height 8
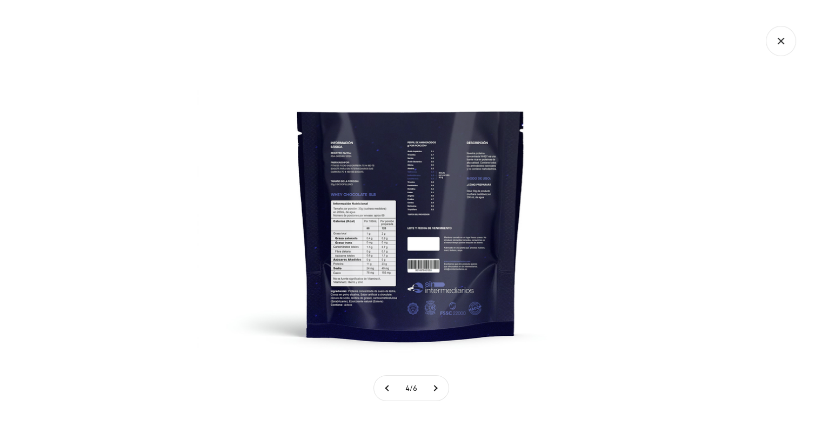
click at [352, 276] on img at bounding box center [410, 213] width 427 height 427
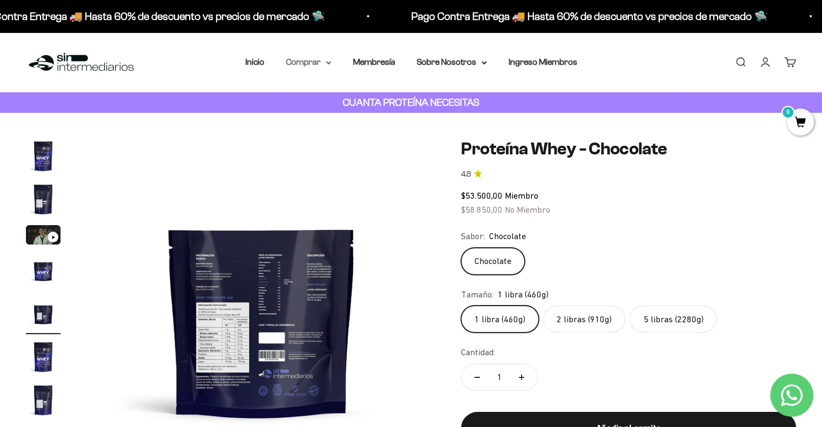
click at [309, 64] on summary "Comprar" at bounding box center [308, 62] width 45 height 14
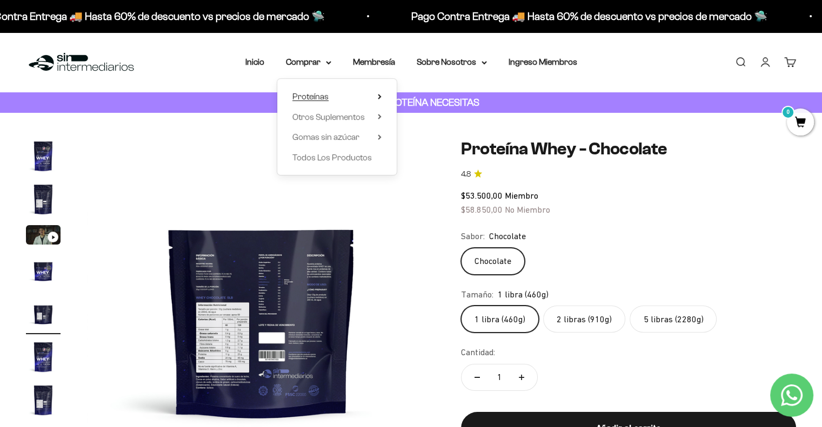
click at [331, 95] on summary "Proteínas" at bounding box center [336, 97] width 89 height 14
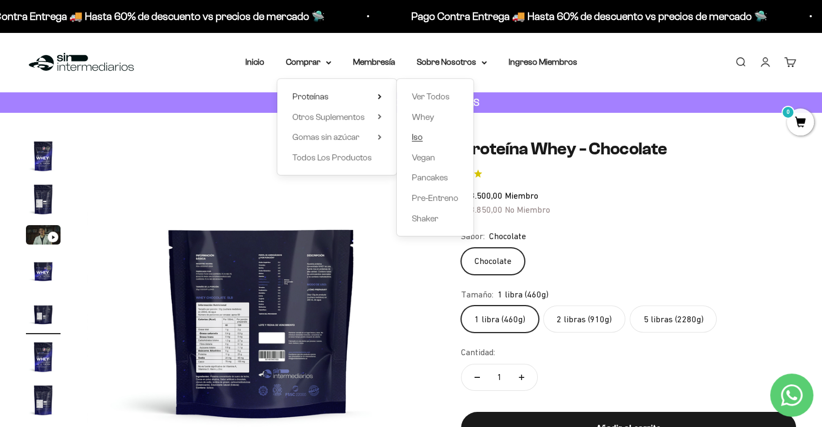
click at [423, 137] on link "Iso" at bounding box center [435, 137] width 46 height 14
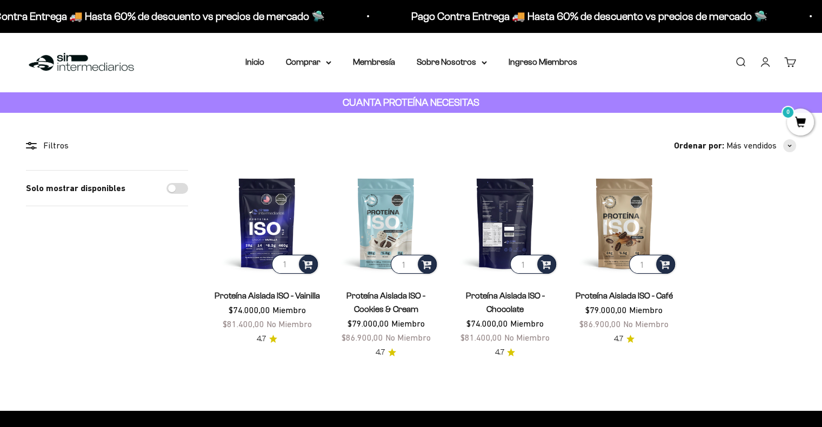
click at [504, 214] on img at bounding box center [505, 223] width 106 height 106
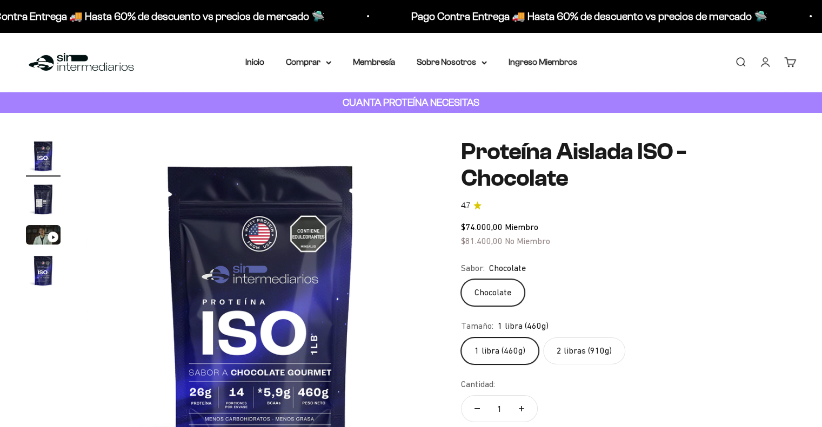
click at [45, 198] on img "Ir al artículo 2" at bounding box center [43, 199] width 35 height 35
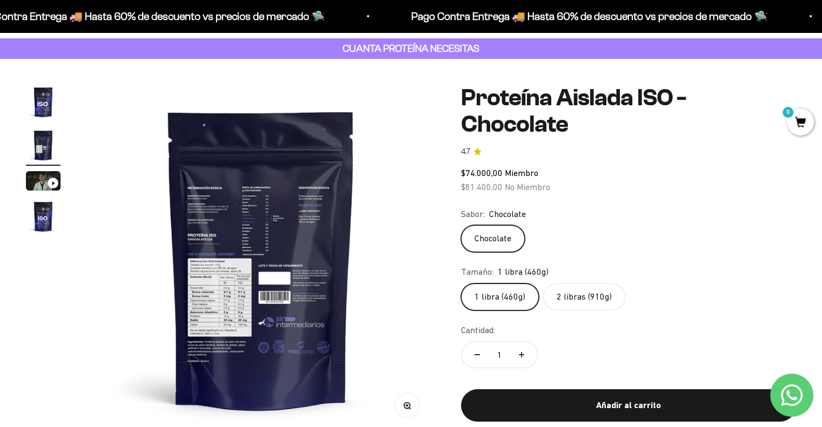
click at [405, 408] on icon "button" at bounding box center [408, 406] width 8 height 8
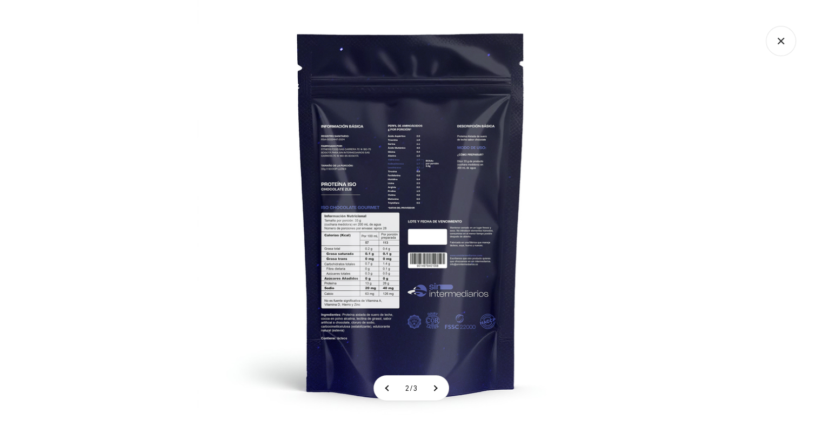
click at [339, 307] on img at bounding box center [410, 213] width 427 height 427
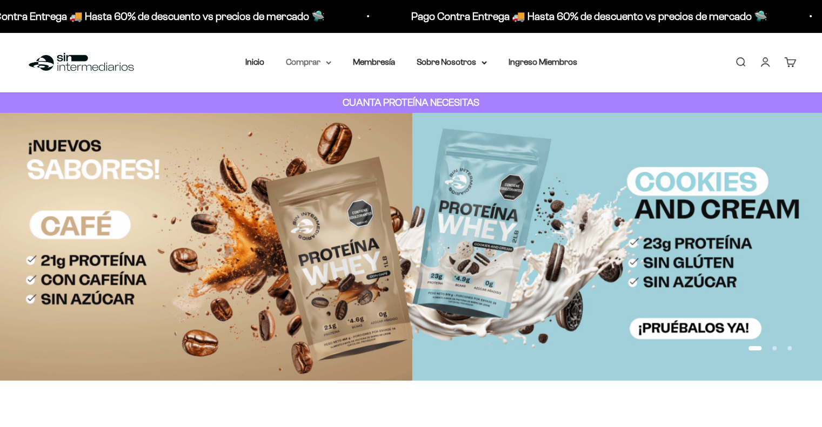
drag, startPoint x: 0, startPoint y: 0, endPoint x: 316, endPoint y: 64, distance: 322.0
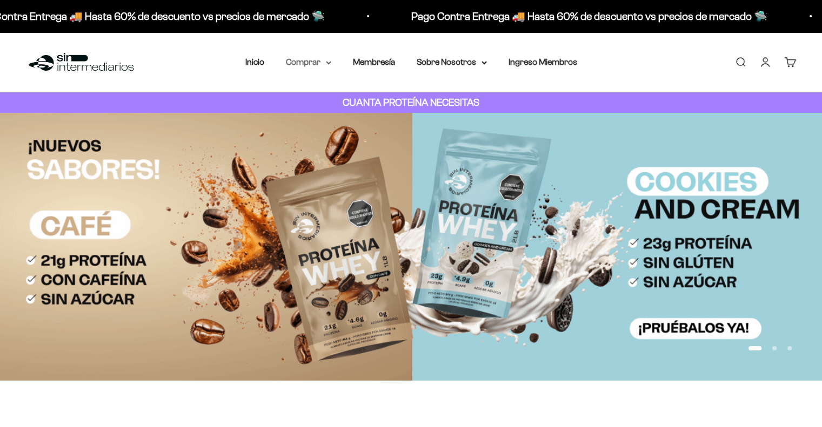
click at [316, 64] on summary "Comprar" at bounding box center [308, 62] width 45 height 14
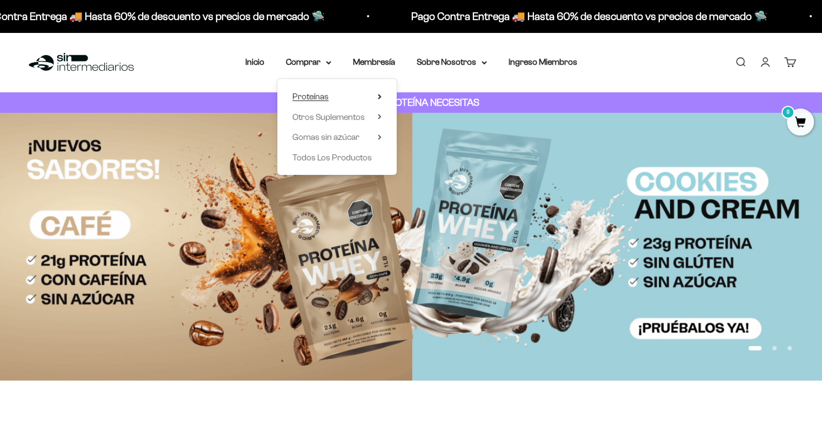
click at [333, 91] on summary "Proteínas" at bounding box center [336, 97] width 89 height 14
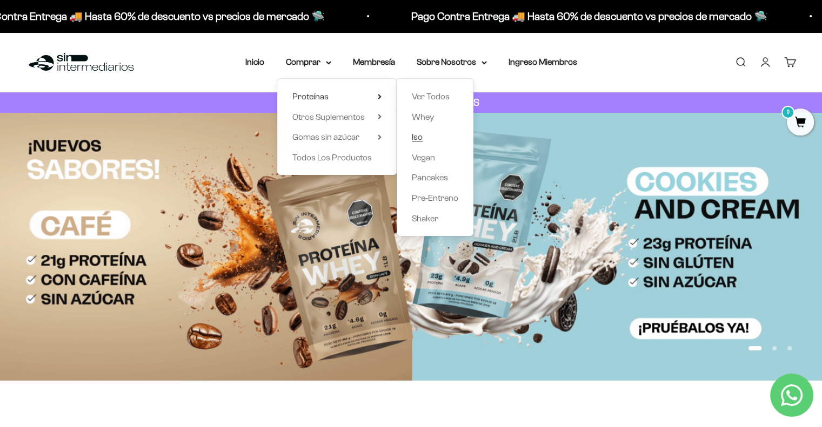
click at [424, 140] on link "Iso" at bounding box center [435, 137] width 46 height 14
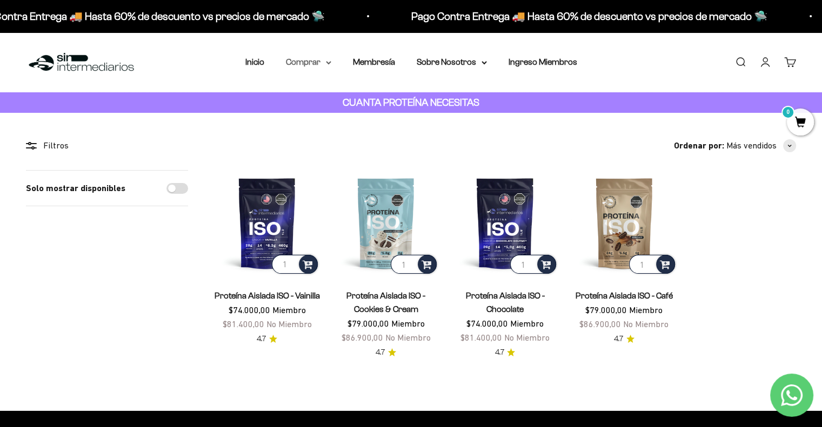
click at [318, 55] on summary "Comprar" at bounding box center [308, 62] width 45 height 14
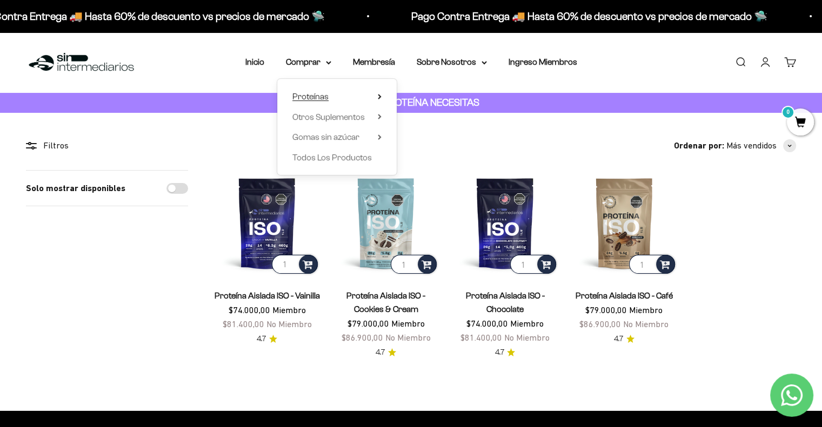
click at [331, 91] on summary "Proteínas" at bounding box center [336, 97] width 89 height 14
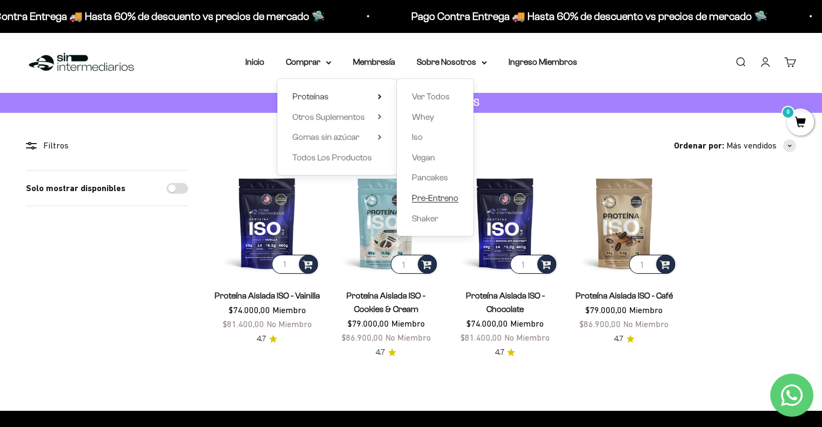
click at [415, 198] on span "Pre-Entreno" at bounding box center [435, 197] width 46 height 9
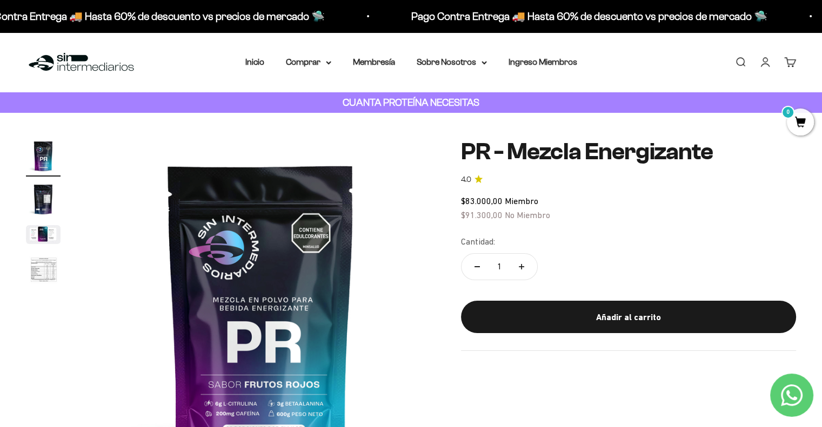
click at [37, 203] on img "Ir al artículo 2" at bounding box center [43, 199] width 35 height 35
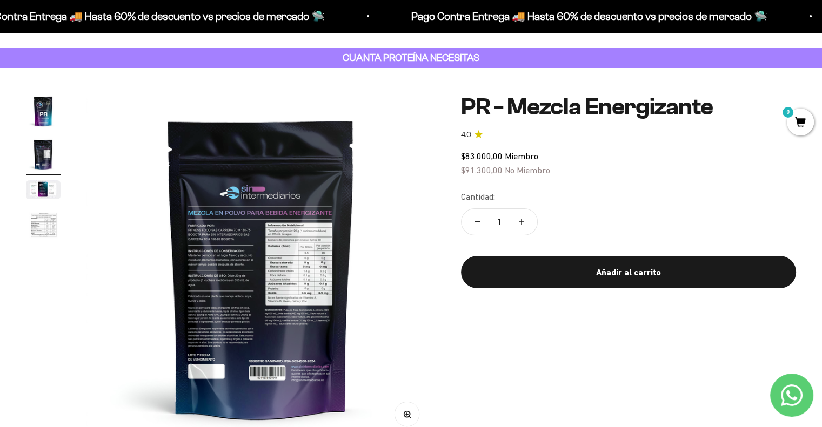
scroll to position [108, 0]
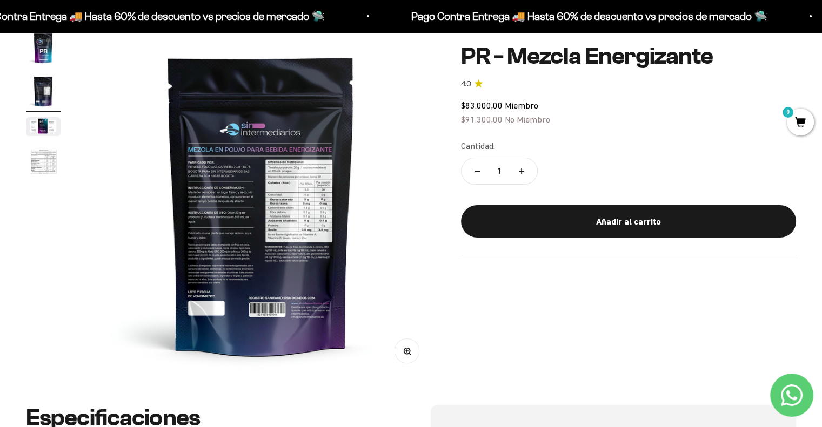
click at [290, 246] on img at bounding box center [260, 205] width 348 height 348
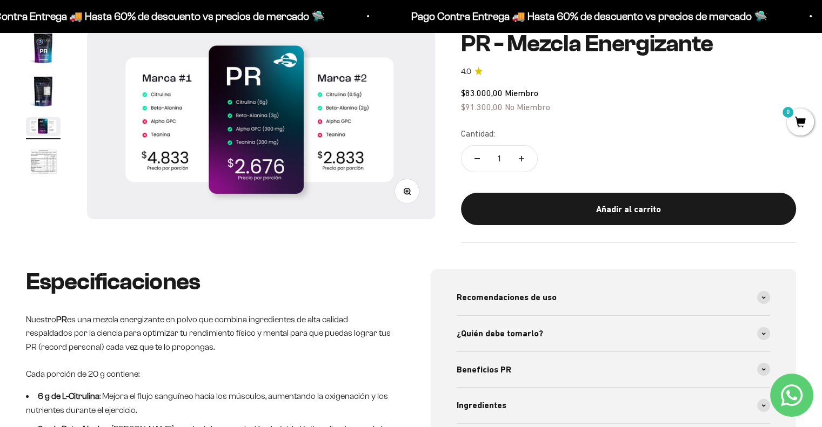
drag, startPoint x: 50, startPoint y: 89, endPoint x: 54, endPoint y: 92, distance: 5.7
click at [50, 89] on img "Ir al artículo 2" at bounding box center [43, 91] width 35 height 35
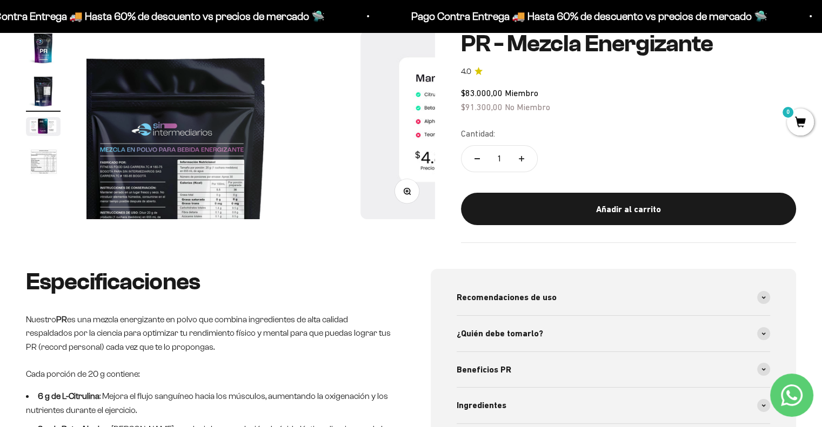
scroll to position [0, 361]
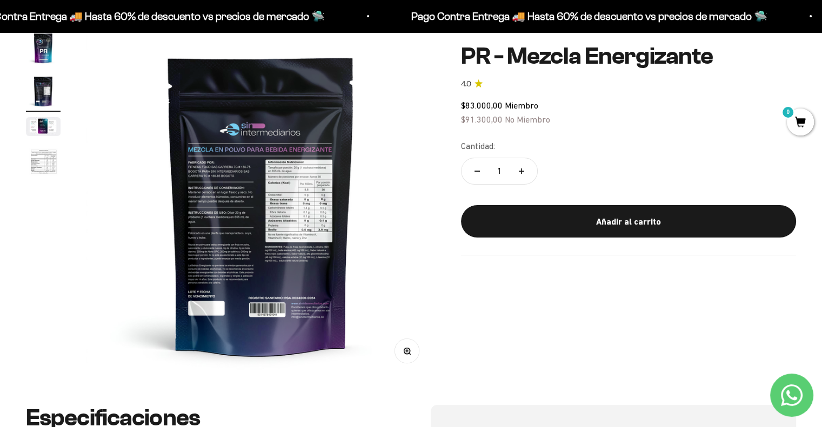
click at [409, 358] on button "Zoom" at bounding box center [407, 351] width 24 height 24
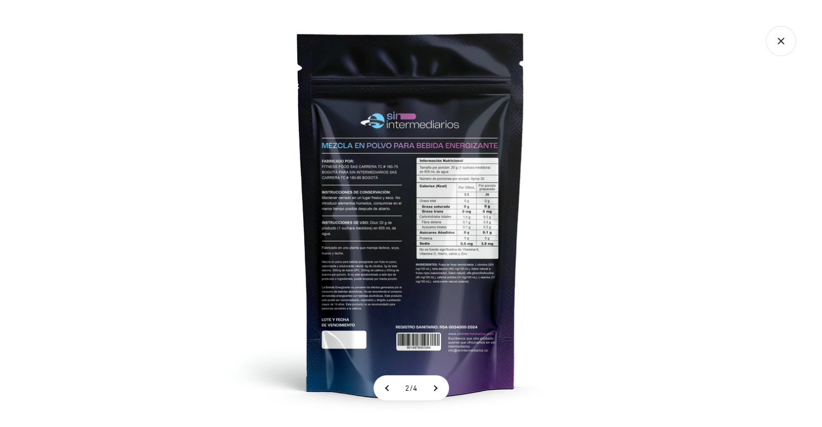
click at [432, 291] on img at bounding box center [410, 213] width 427 height 427
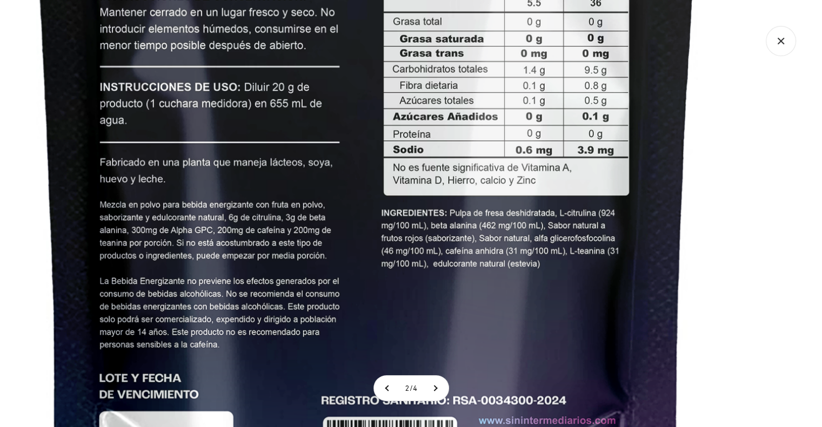
click at [700, 245] on img at bounding box center [367, 60] width 1282 height 1282
